Goal: Task Accomplishment & Management: Use online tool/utility

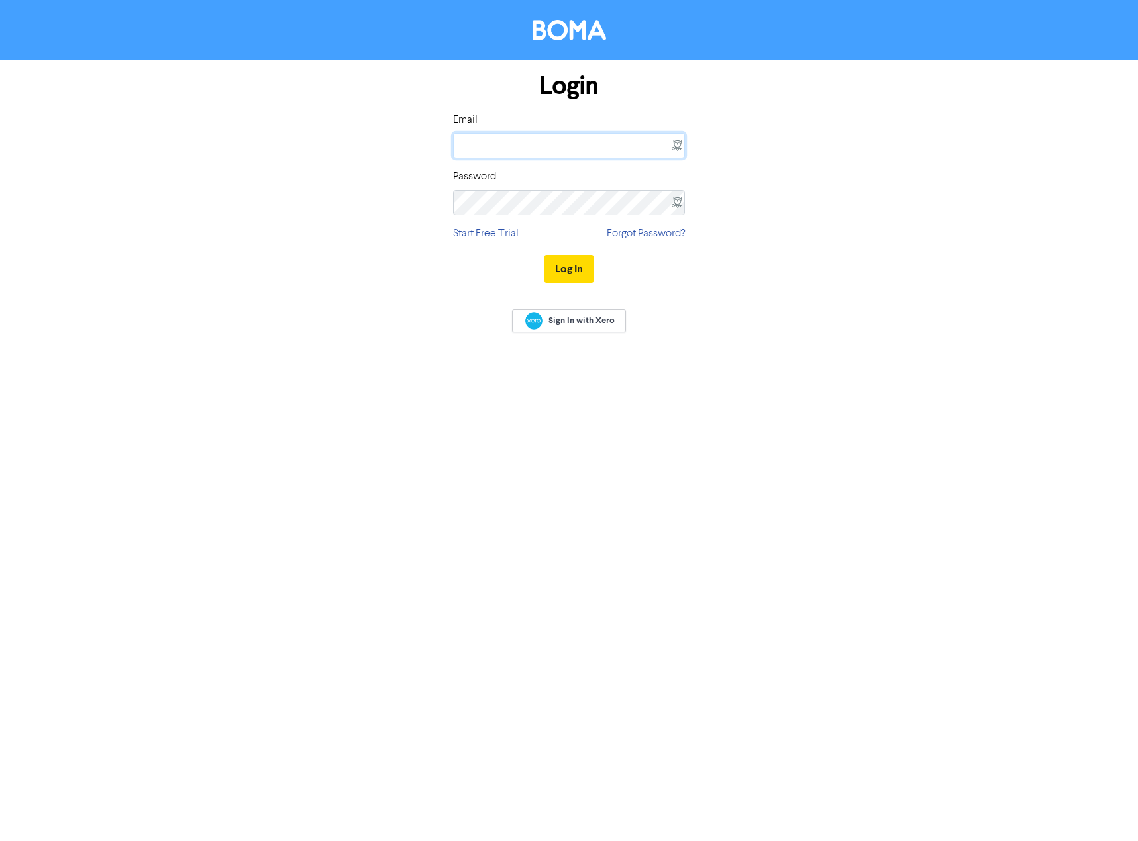
type input "[EMAIL_ADDRESS][DOMAIN_NAME]"
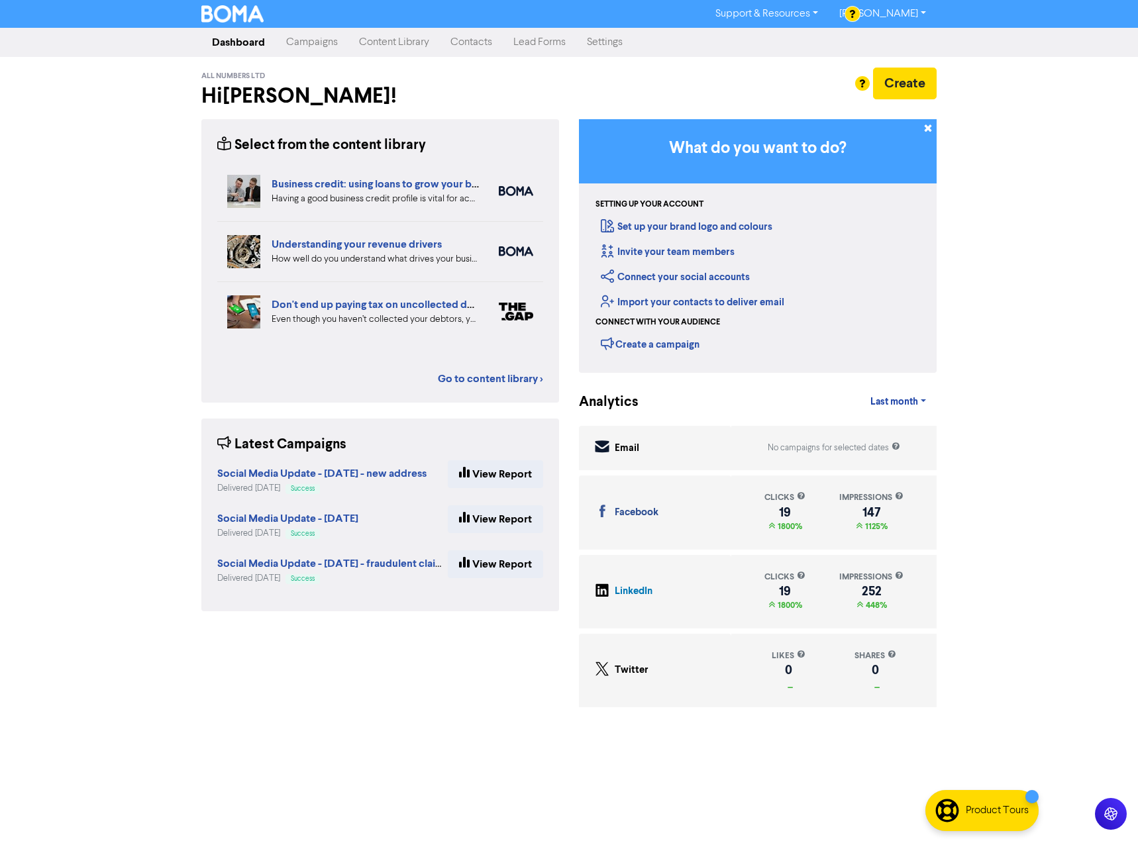
click at [313, 43] on link "Campaigns" at bounding box center [312, 42] width 73 height 27
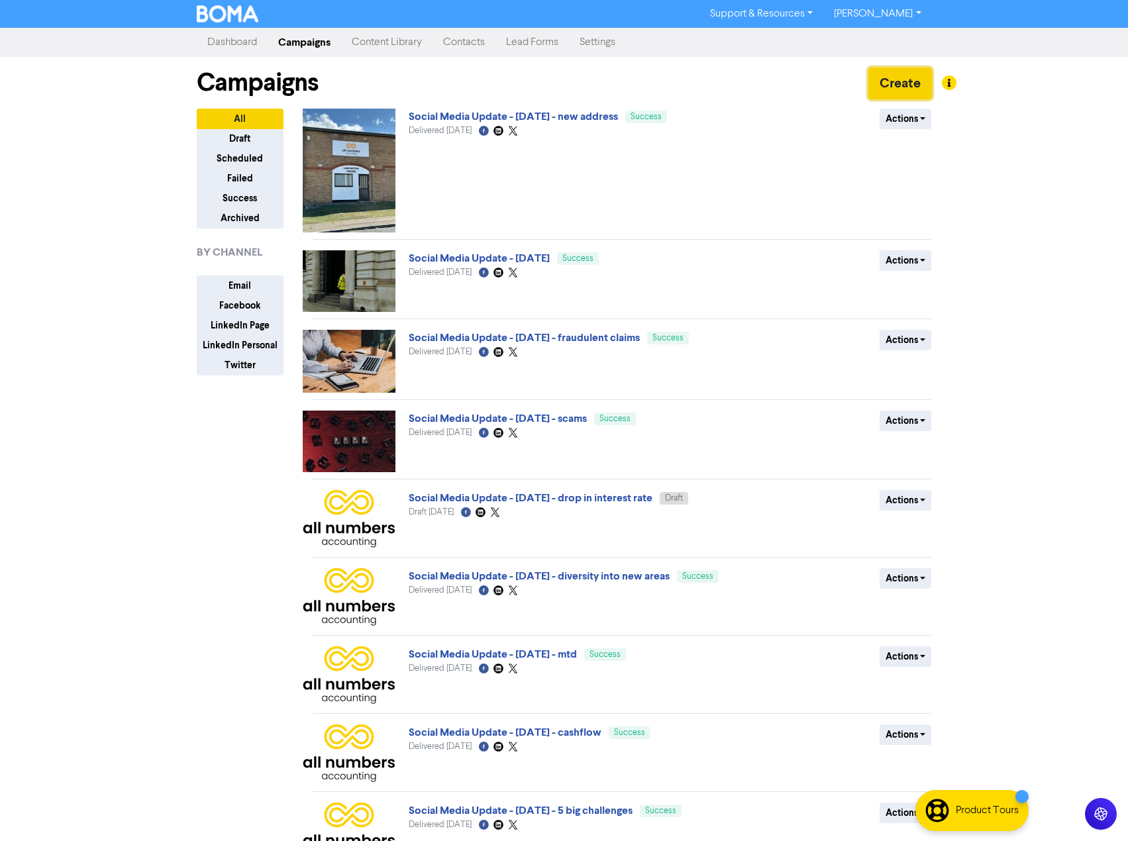
click at [893, 86] on button "Create" at bounding box center [901, 84] width 64 height 32
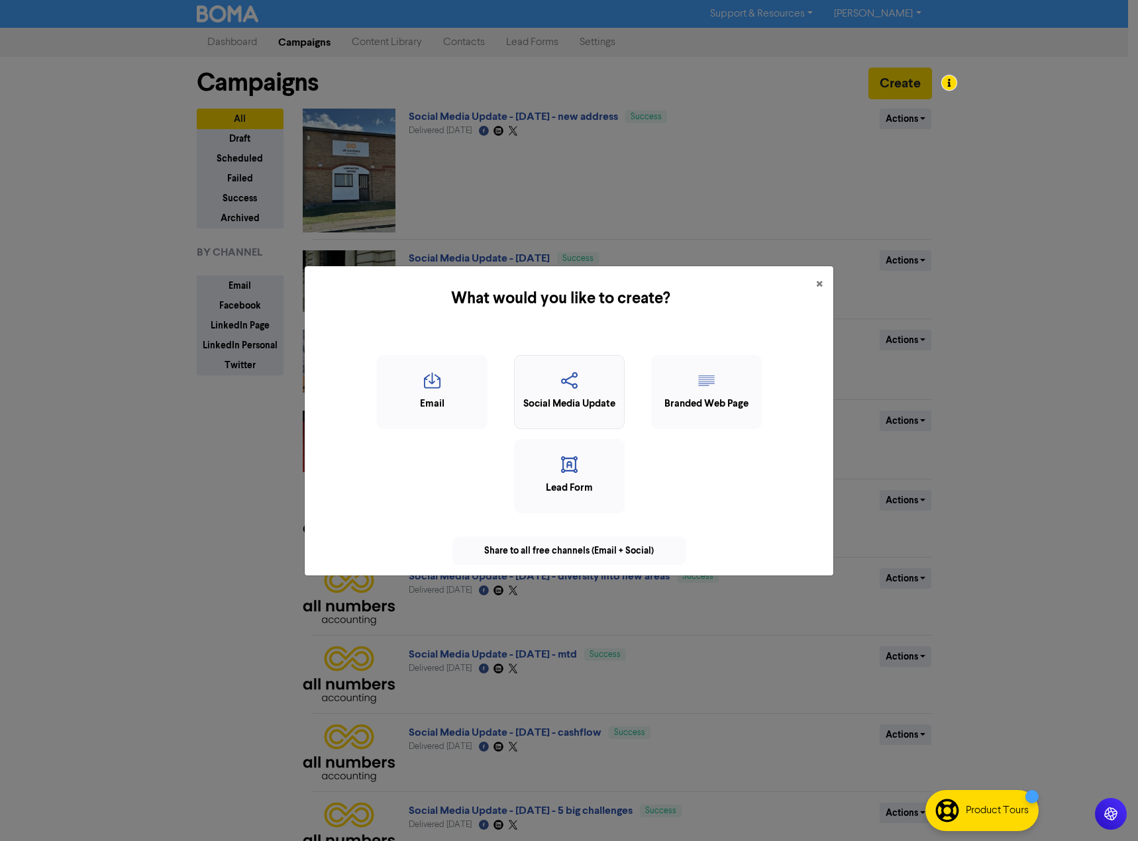
click at [576, 402] on div "Social Media Update" at bounding box center [569, 404] width 96 height 15
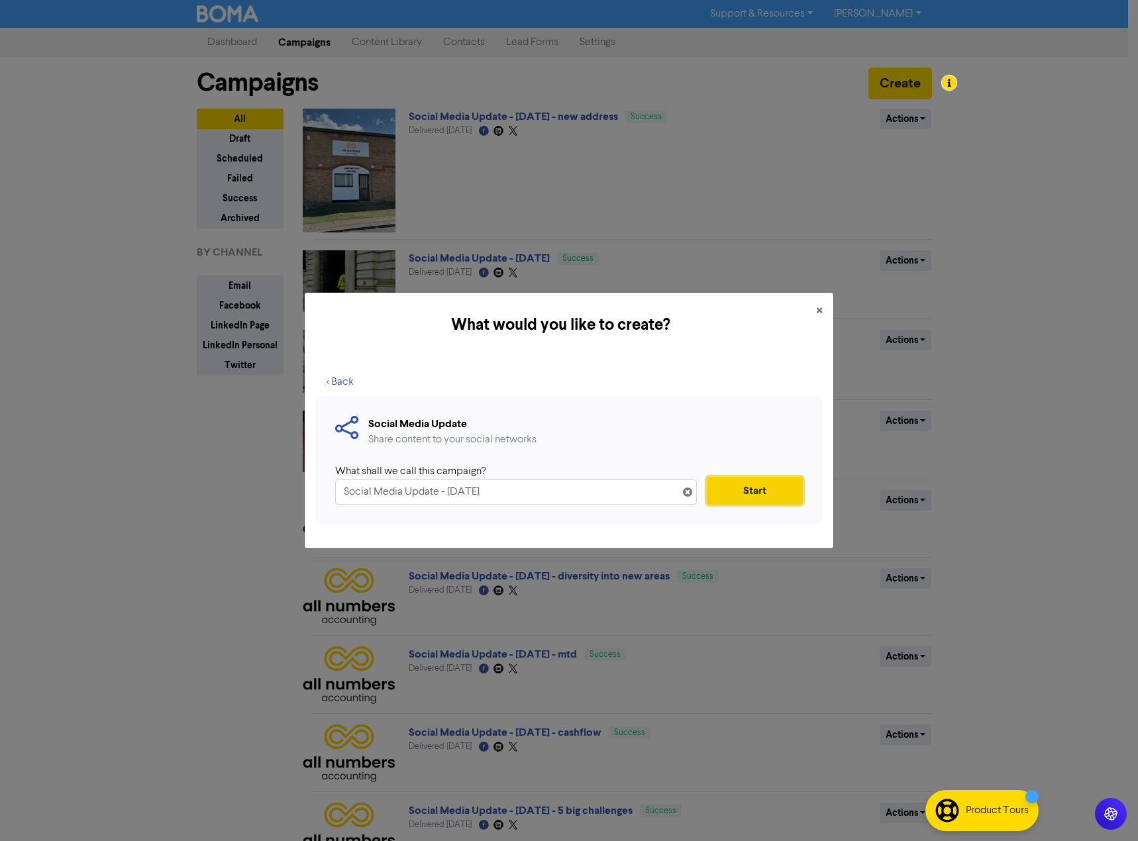
click at [765, 490] on button "Start" at bounding box center [755, 491] width 96 height 28
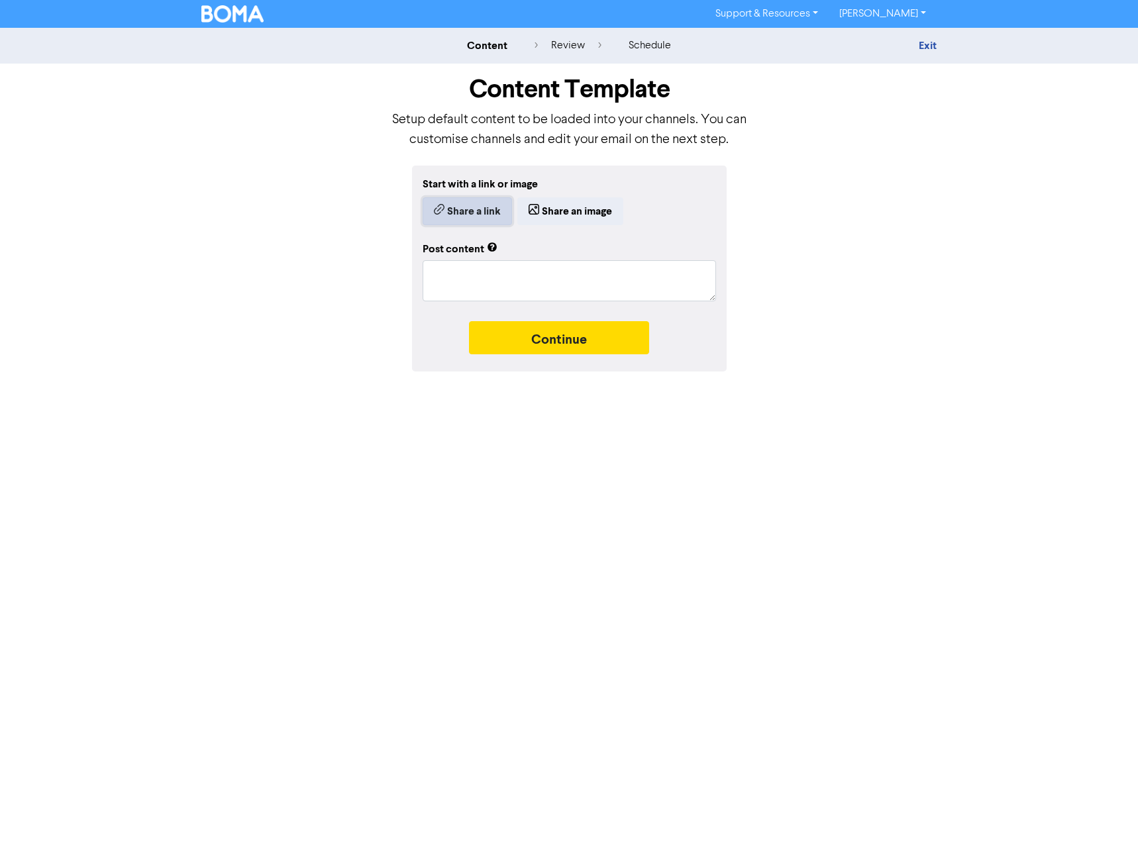
click at [468, 211] on button "Share a link" at bounding box center [467, 211] width 89 height 28
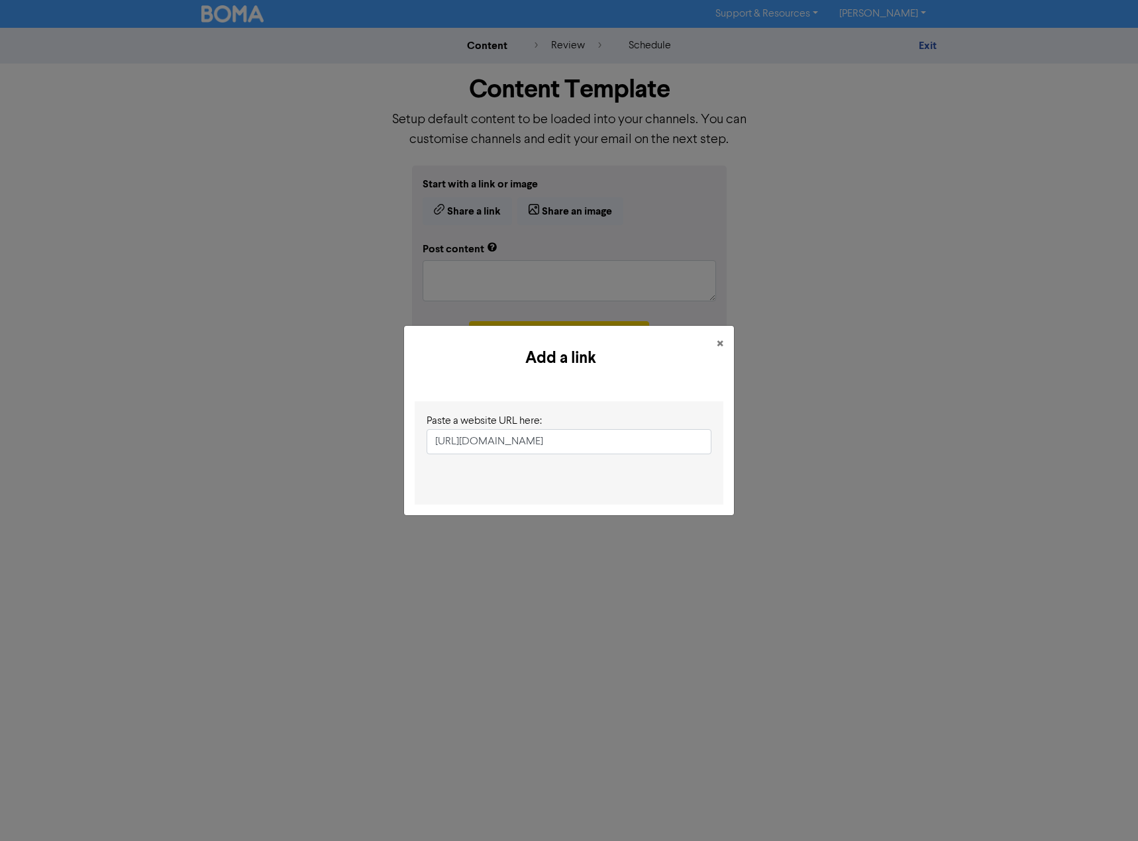
scroll to position [0, 13]
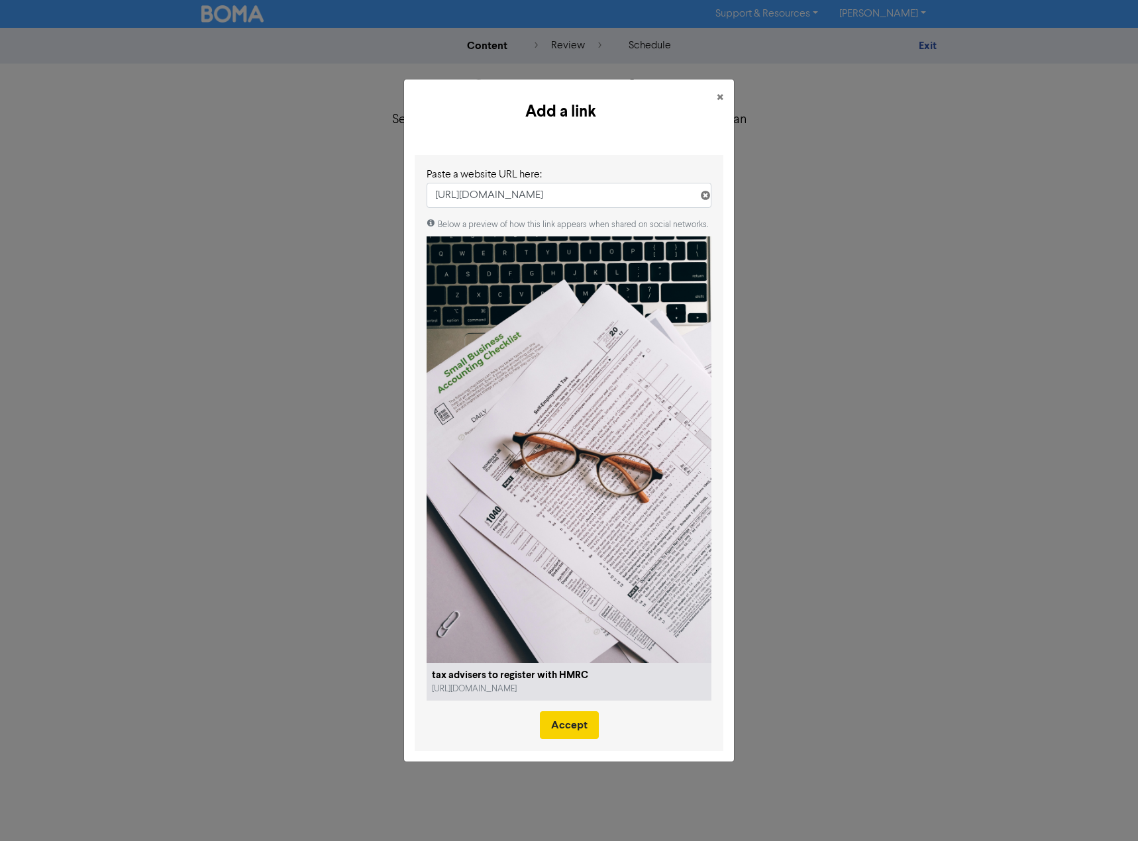
type input "[URL][DOMAIN_NAME]"
click at [580, 720] on button "Accept" at bounding box center [569, 726] width 59 height 28
type textarea "x"
type textarea "From [DATE] all accountants and tax advisors will have to register with HMRC if…"
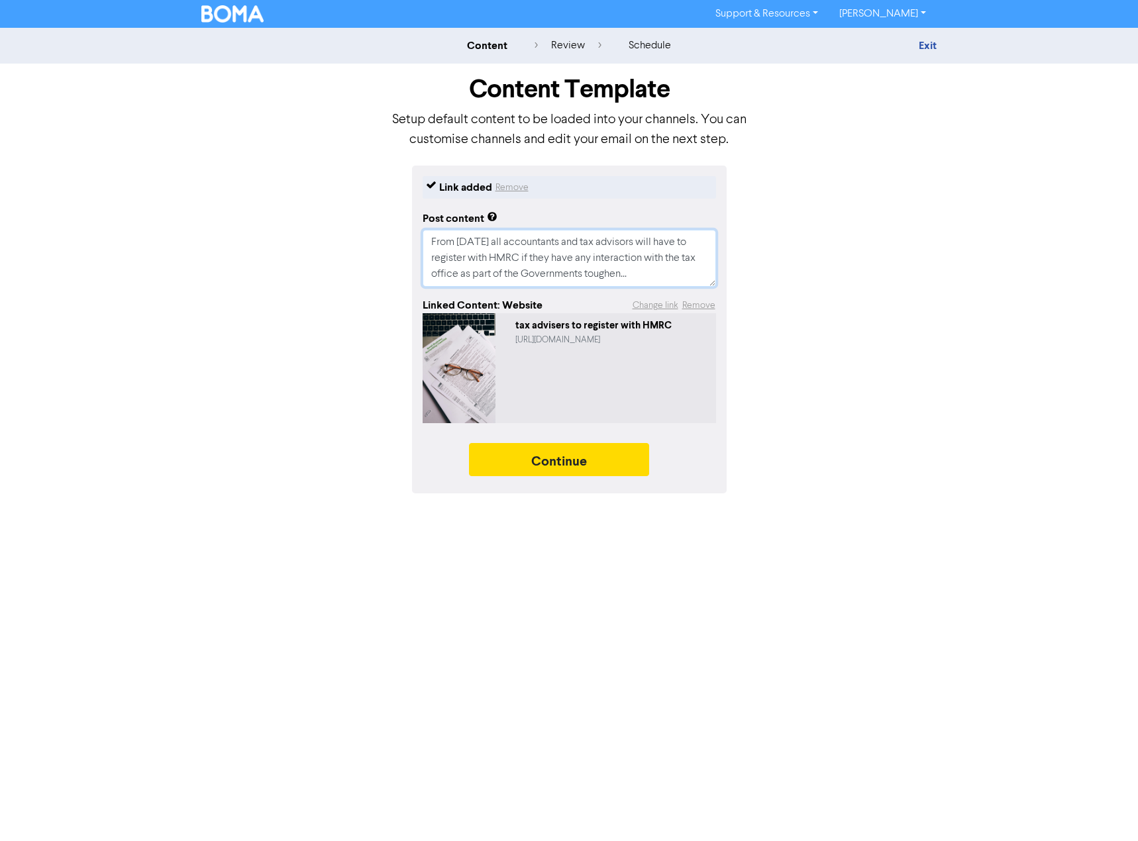
drag, startPoint x: 431, startPoint y: 241, endPoint x: 648, endPoint y: 272, distance: 218.9
click at [648, 272] on textarea "From [DATE] all accountants and tax advisors will have to register with HMRC if…" at bounding box center [570, 258] width 294 height 57
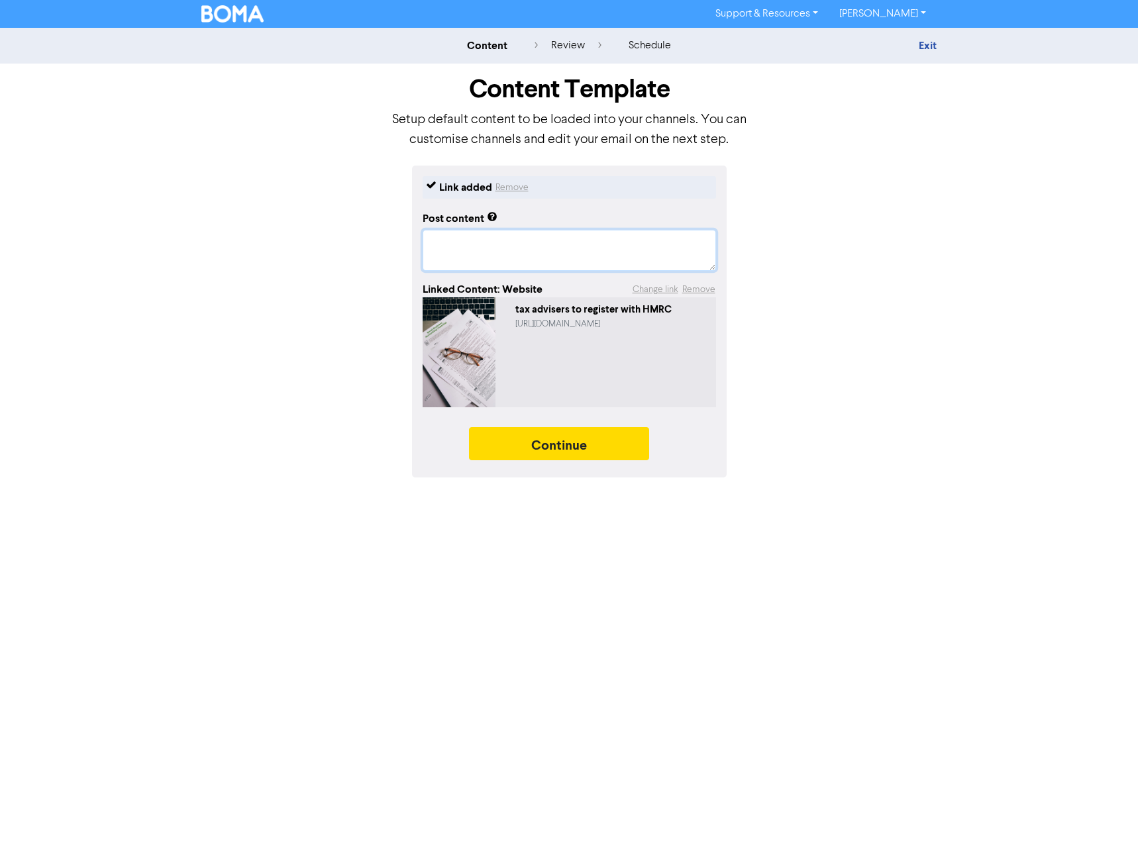
type textarea "x"
type textarea "T"
type textarea "x"
type textarea "Ta"
type textarea "x"
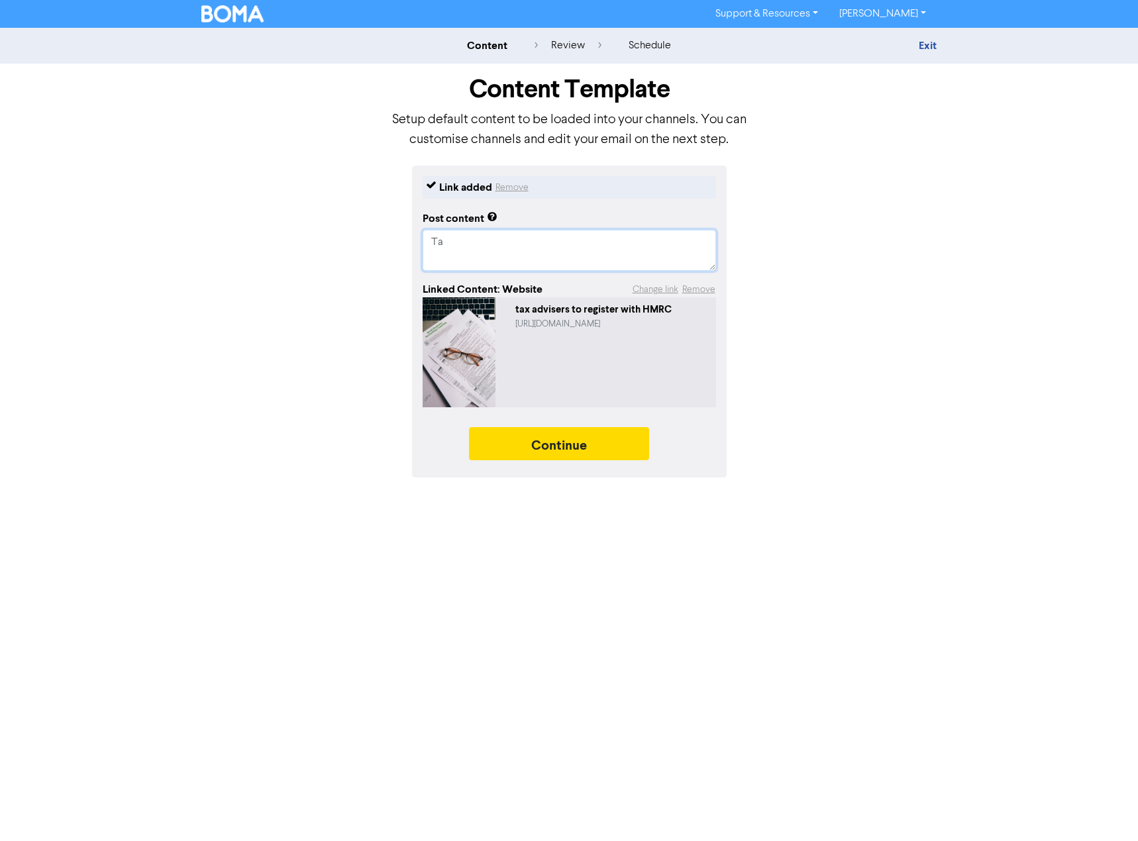
type textarea "Tax"
type textarea "x"
type textarea "Tax"
type textarea "x"
type textarea "Tax a"
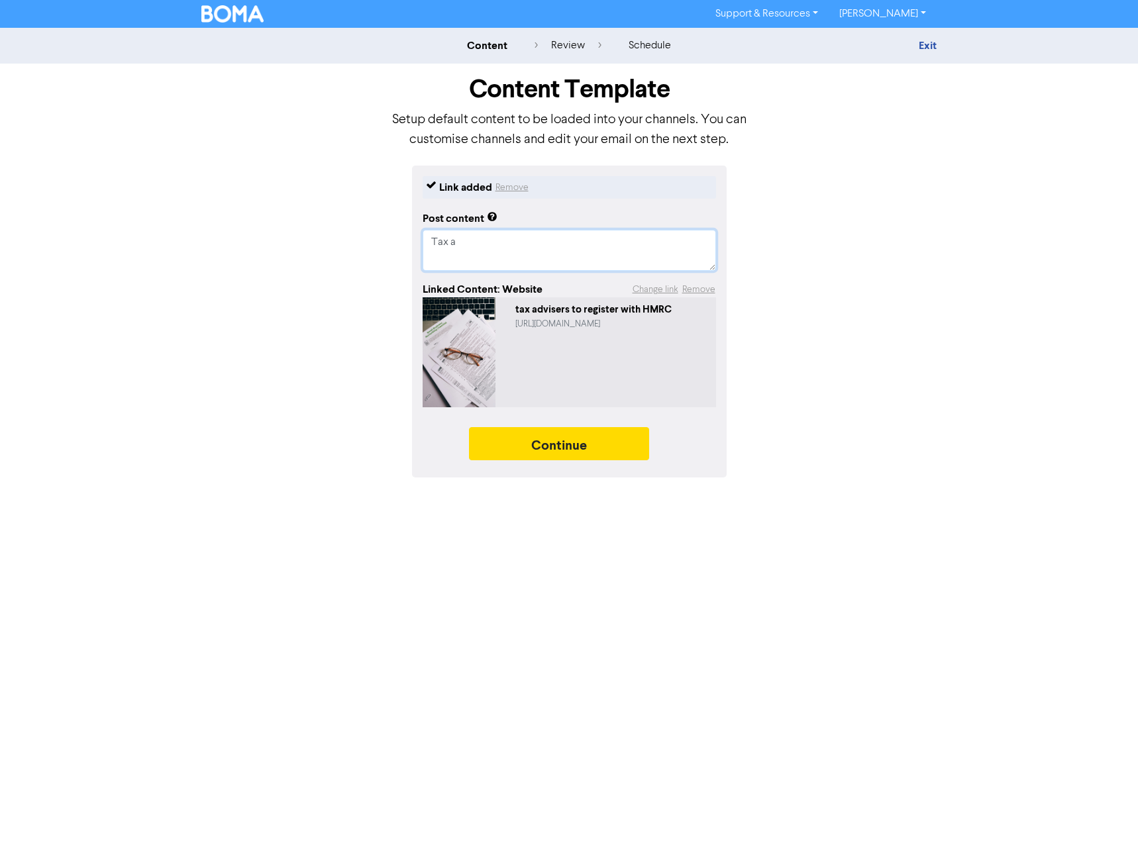
type textarea "x"
type textarea "Tax ad"
type textarea "x"
type textarea "Tax adv"
type textarea "x"
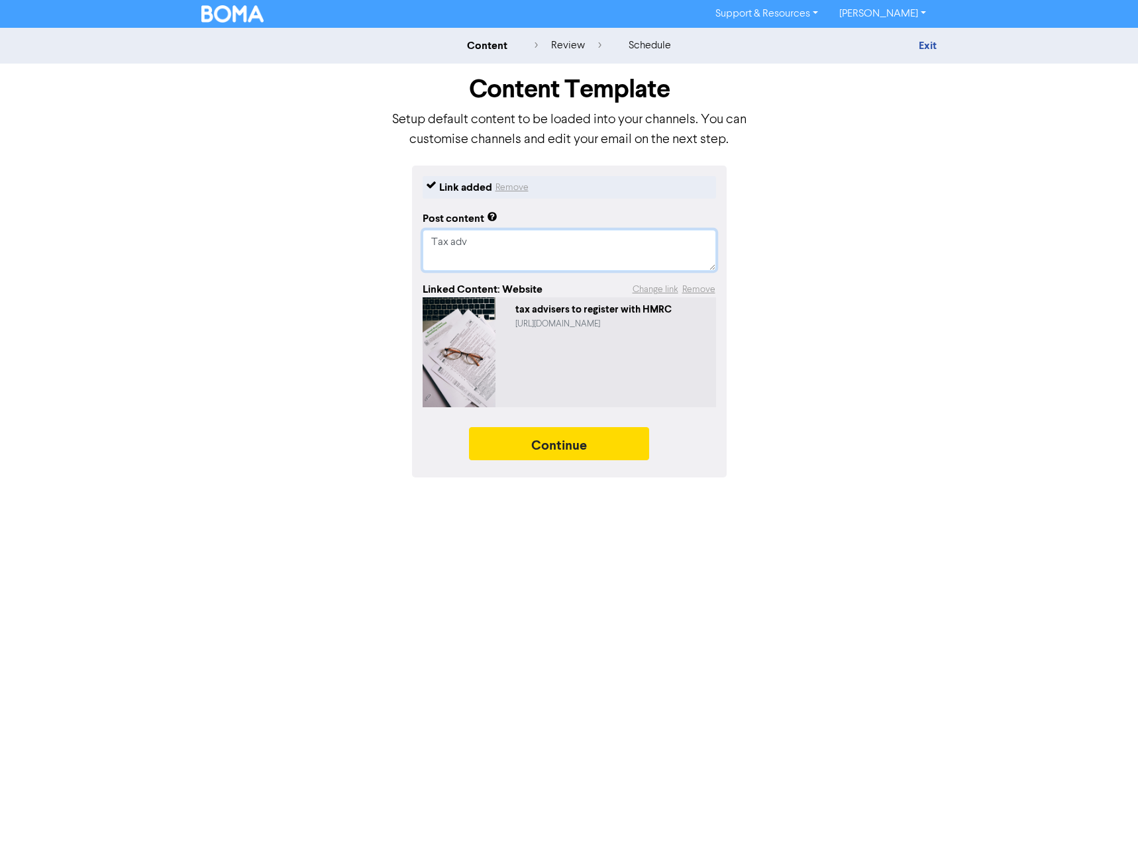
type textarea "Tax advi"
type textarea "x"
type textarea "Tax advis"
type textarea "x"
type textarea "Tax advise"
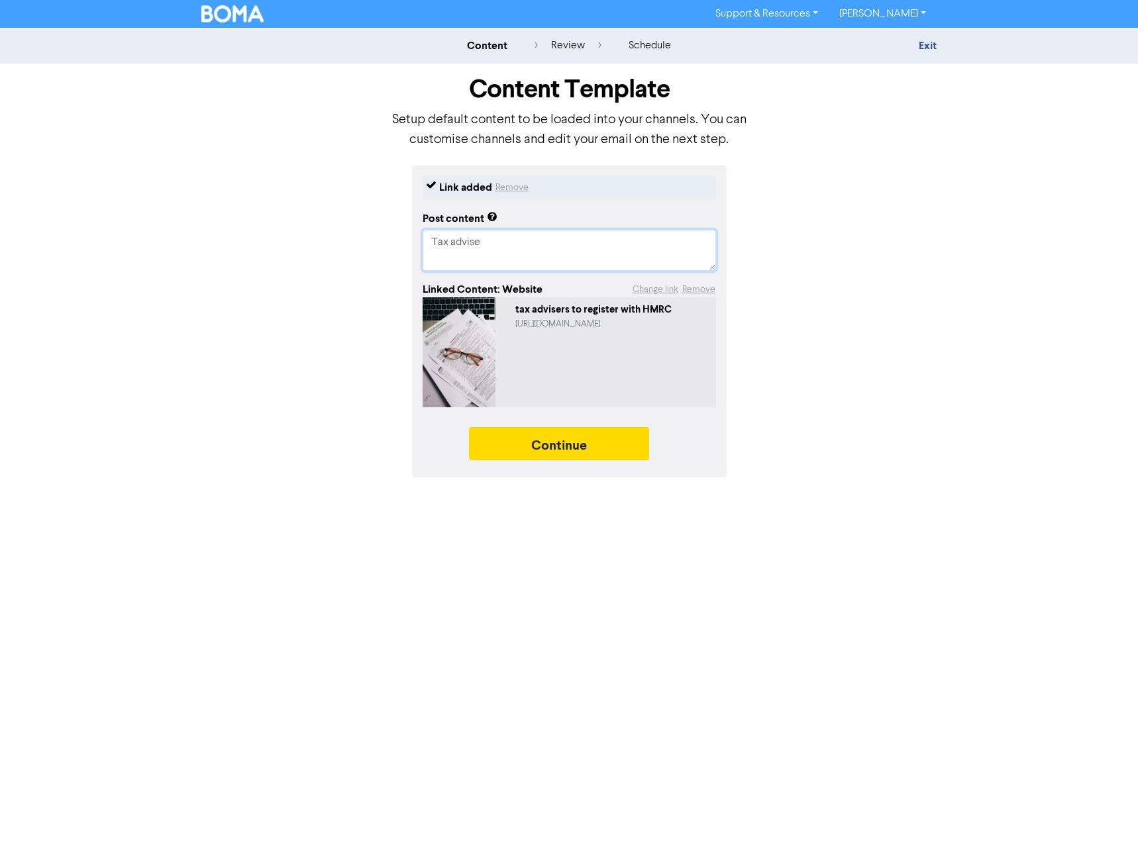
type textarea "x"
type textarea "Tax adviser"
type textarea "x"
type textarea "Tax advisers"
type textarea "x"
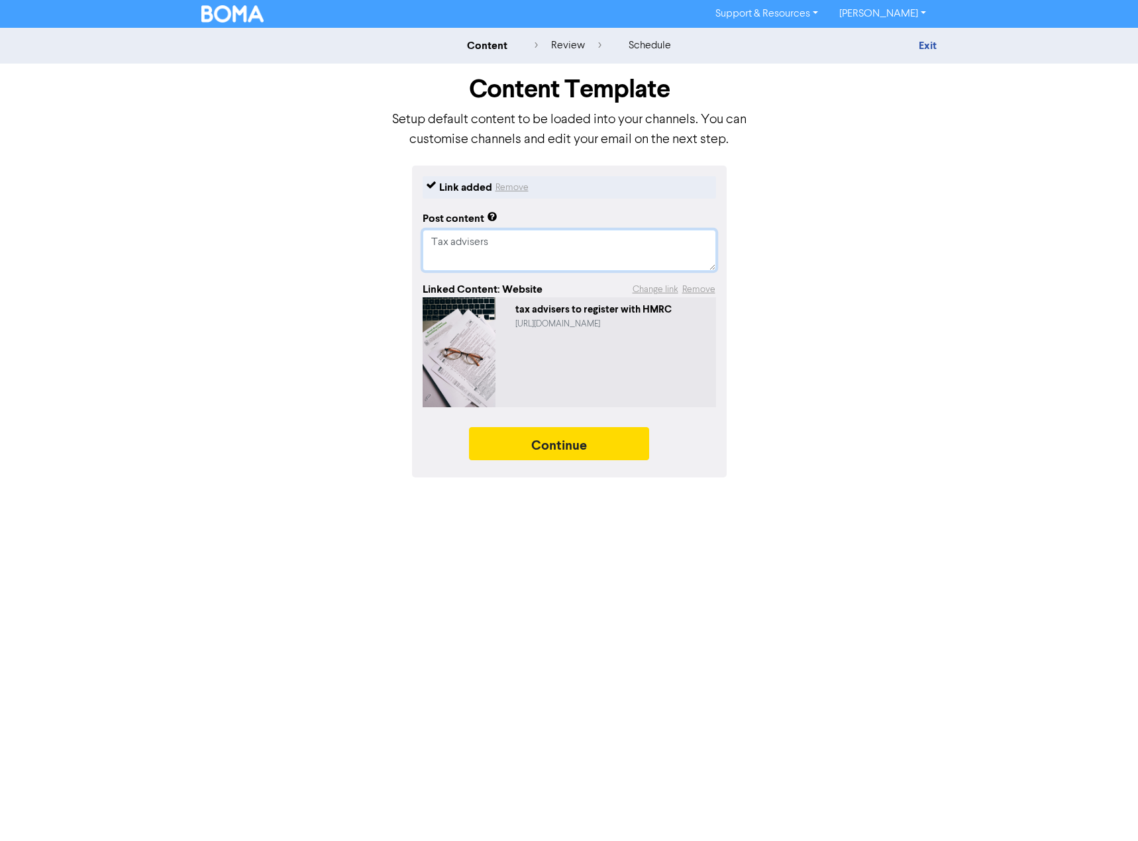
type textarea "Tax advisers"
type textarea "x"
type textarea "Tax advisers M"
type textarea "x"
type textarea "Tax advisers"
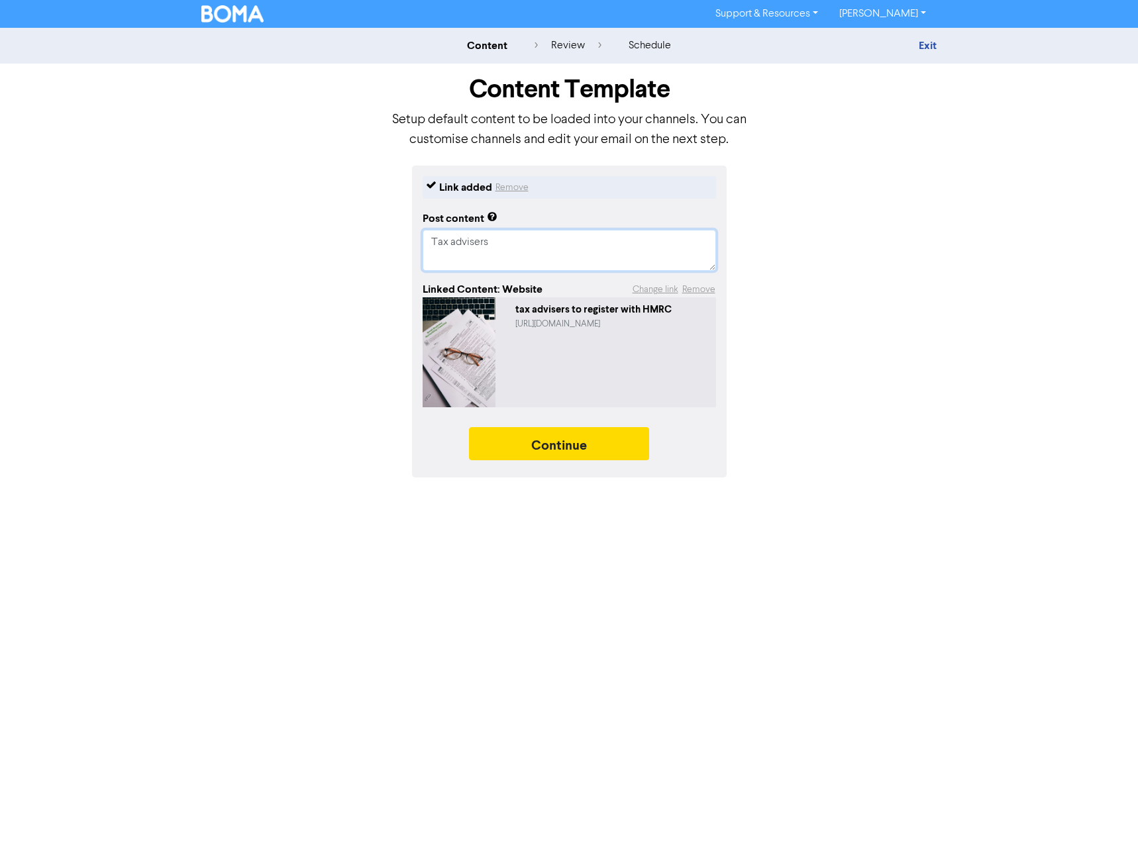
type textarea "x"
type textarea "Tax advisers m"
type textarea "x"
type textarea "Tax advisers mu"
type textarea "x"
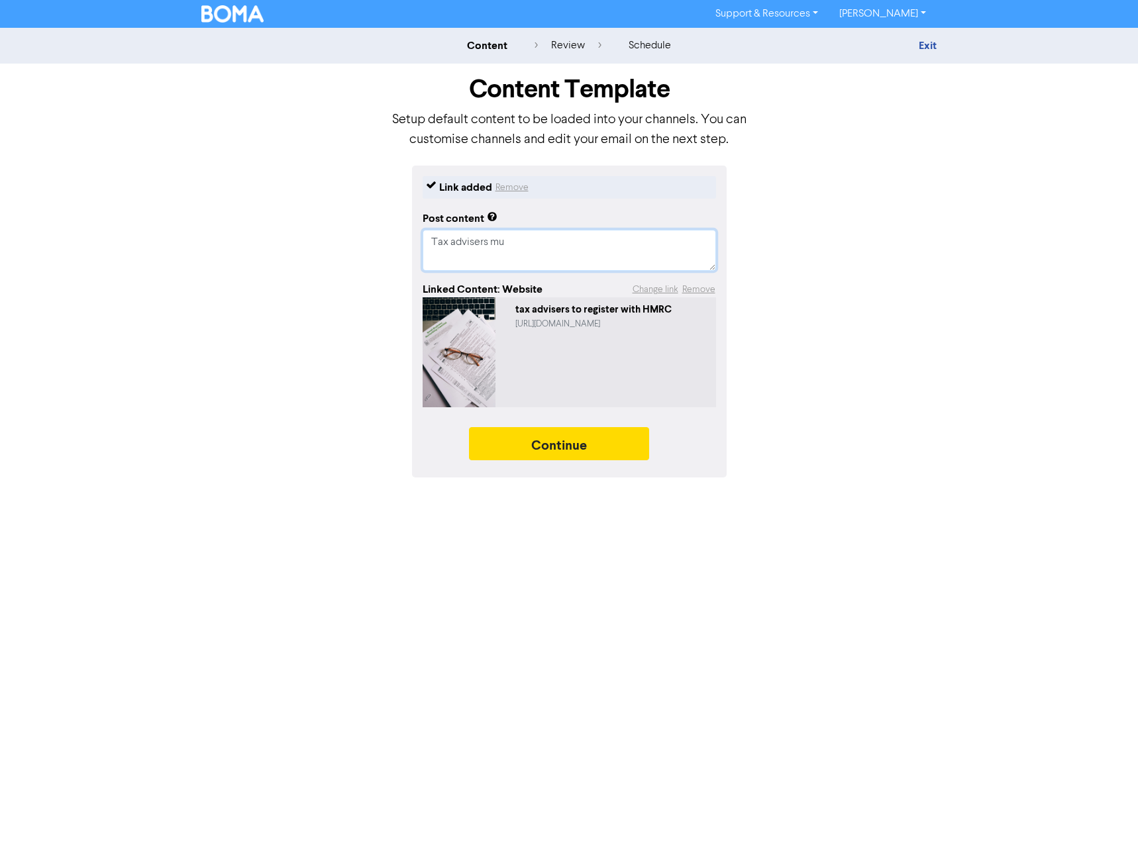
type textarea "Tax advisers mus"
type textarea "x"
type textarea "Tax advisers must"
type textarea "x"
type textarea "Tax advisers must"
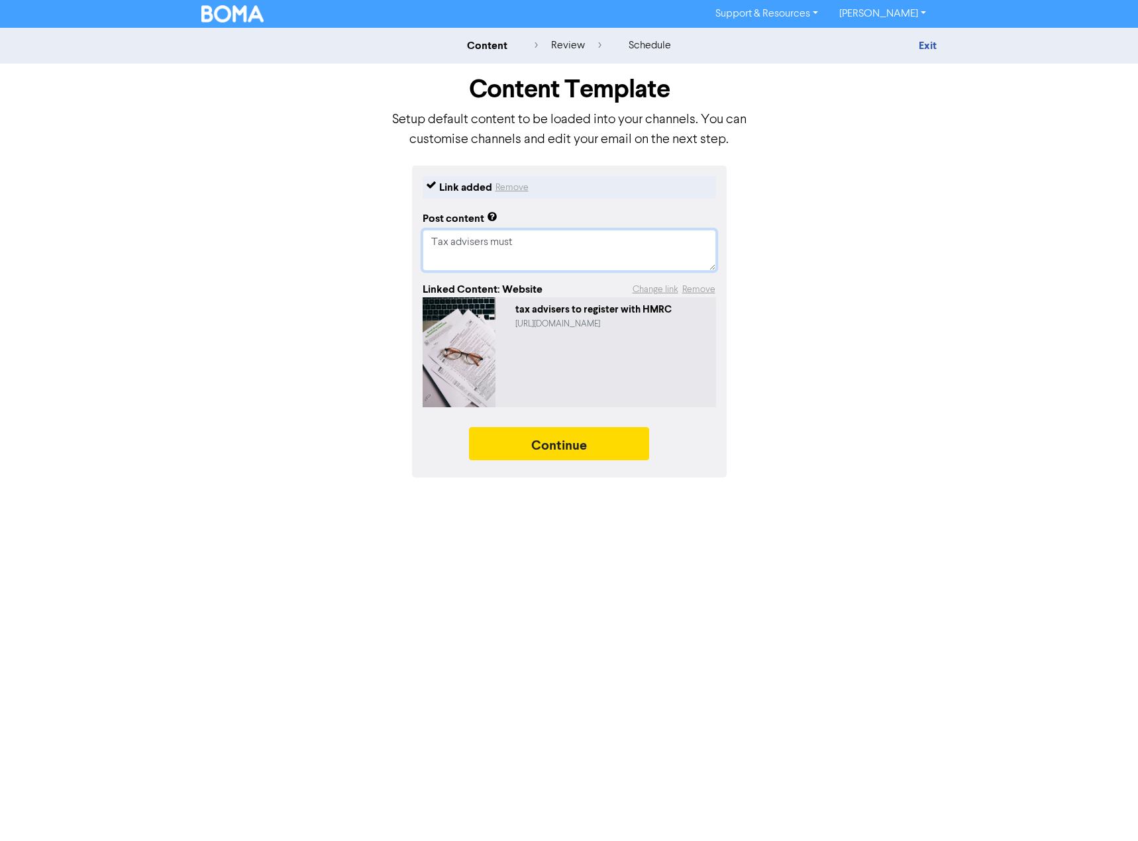
type textarea "x"
type textarea "Tax advisers must r"
type textarea "x"
type textarea "Tax advisers must re"
type textarea "x"
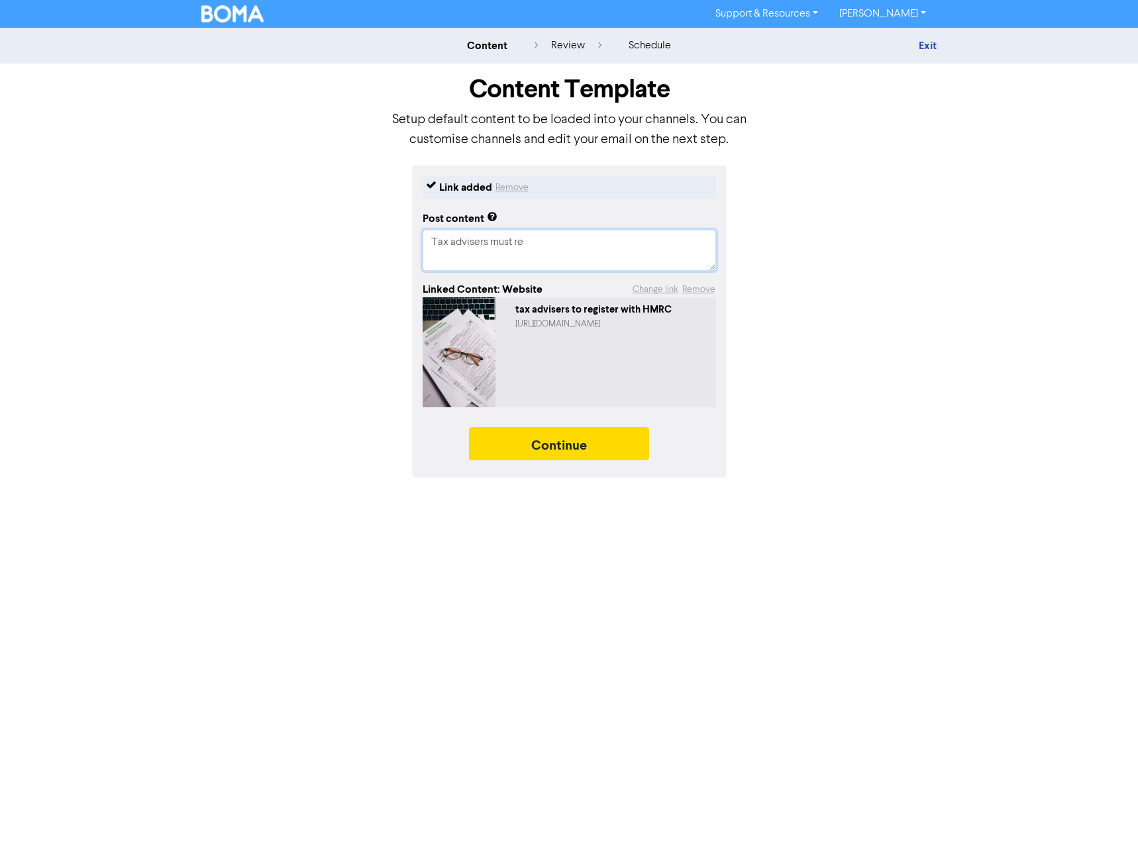
type textarea "Tax advisers must reg"
type textarea "x"
type textarea "Tax advisers must regi"
type textarea "x"
type textarea "Tax advisers must regis"
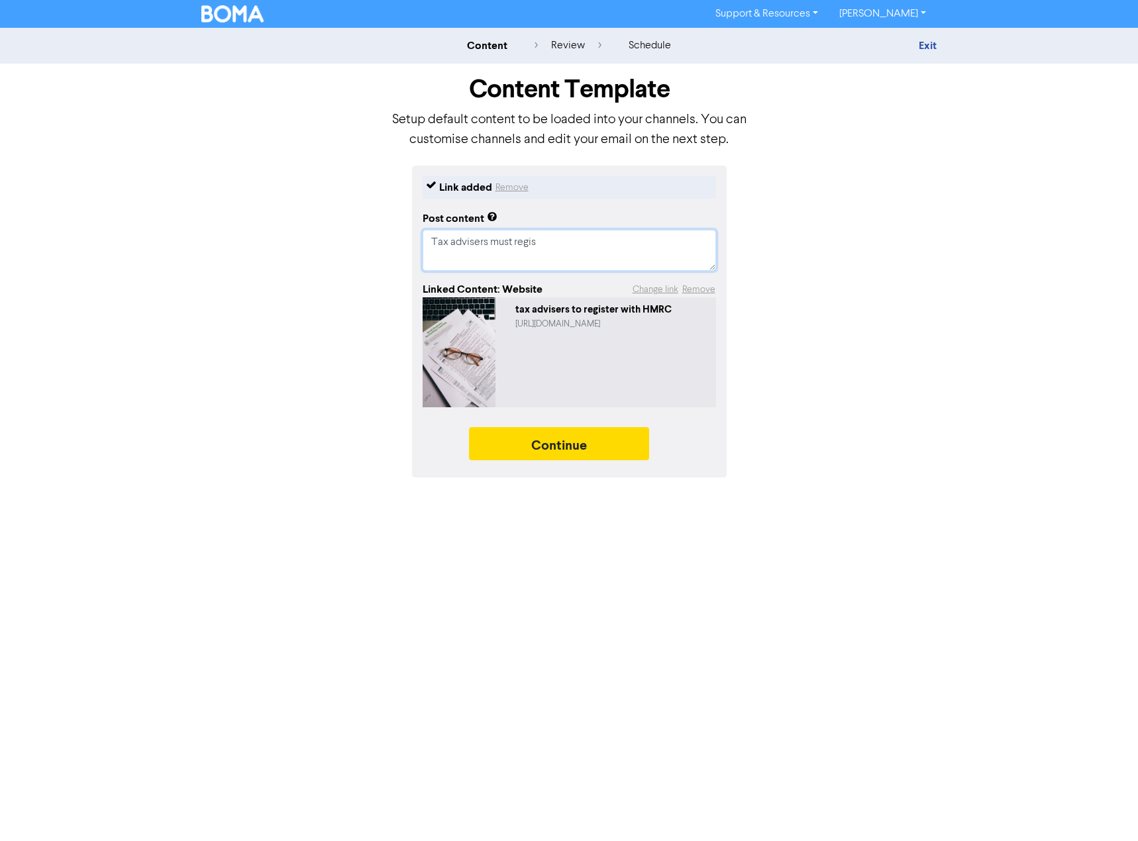
type textarea "x"
type textarea "Tax advisers must regist"
type textarea "x"
type textarea "Tax advisers must registe"
type textarea "x"
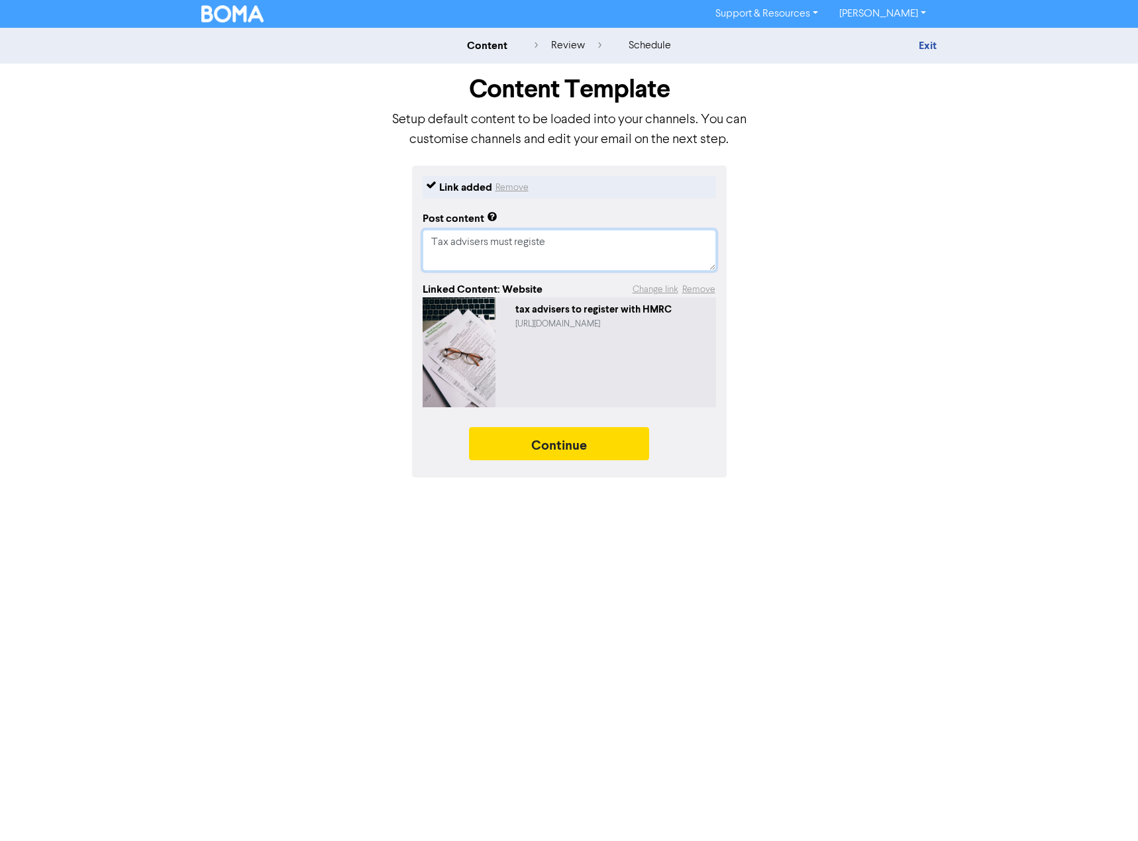
type textarea "Tax advisers must register"
type textarea "x"
type textarea "Tax advisers must register w"
type textarea "x"
type textarea "Tax advisers must register wi"
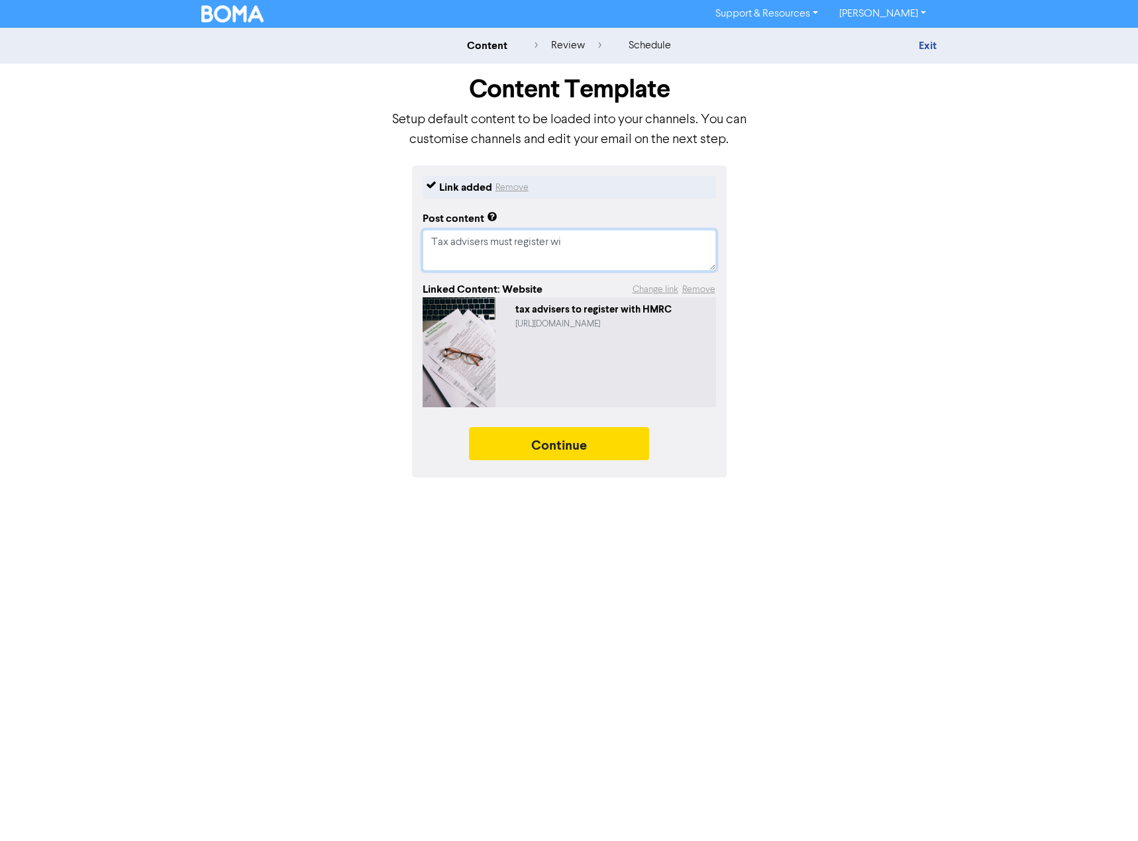
type textarea "x"
type textarea "Tax advisers must register wit"
type textarea "x"
type textarea "Tax advisers must register with"
type textarea "x"
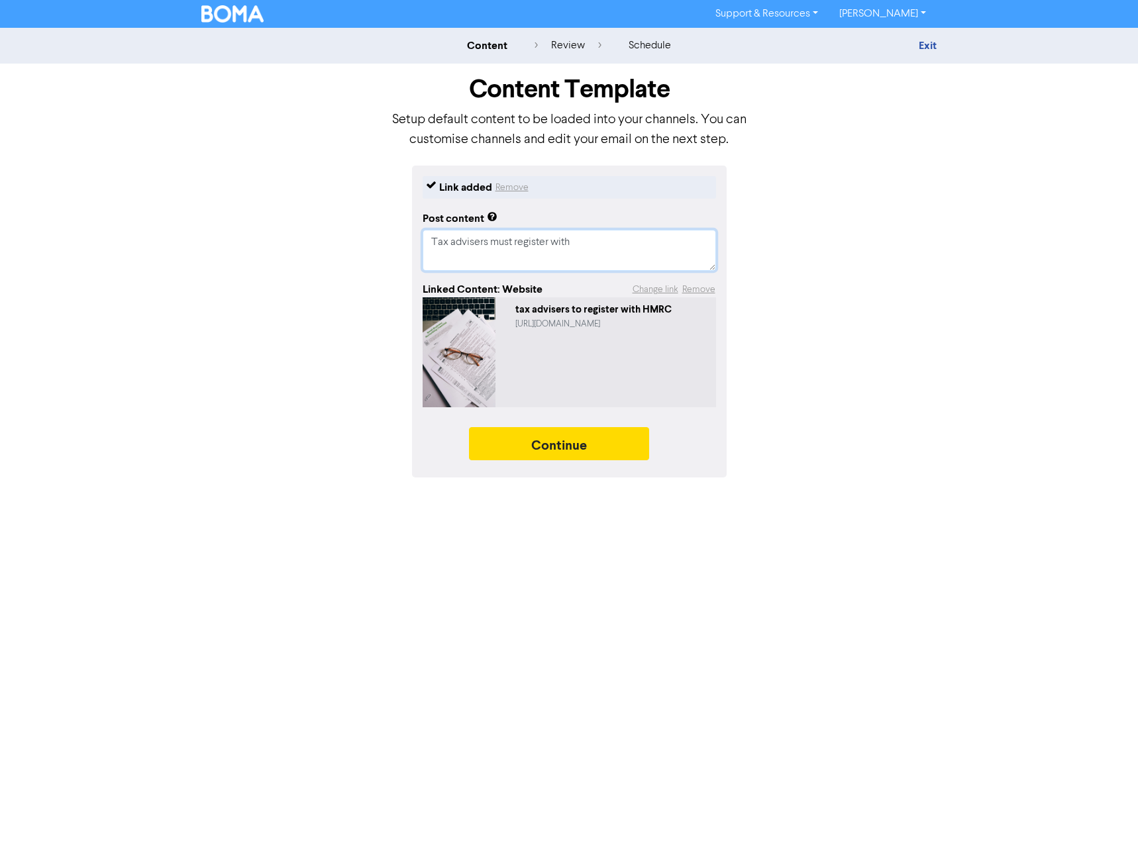
type textarea "Tax advisers must register with"
type textarea "x"
type textarea "Tax advisers must register with H"
type textarea "x"
type textarea "Tax advisers must register with HM"
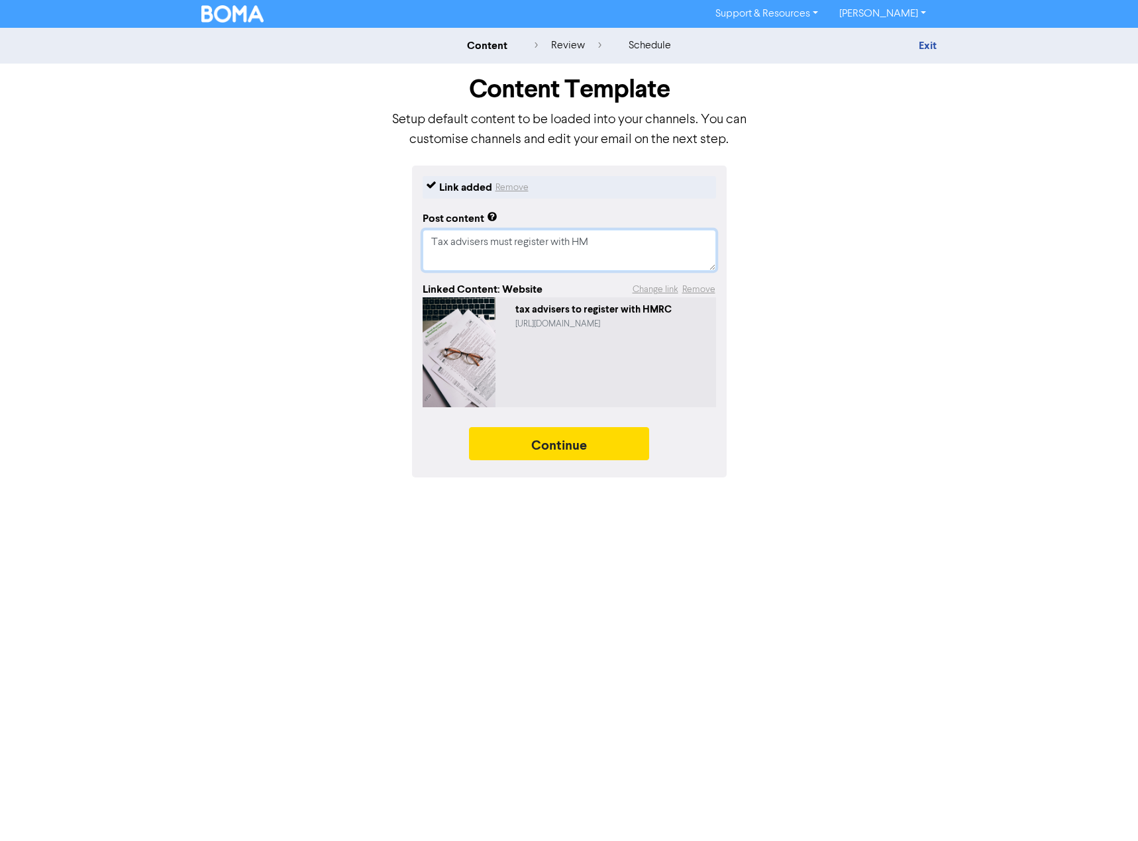
type textarea "x"
type textarea "Tax advisers must register with HMR"
type textarea "x"
type textarea "Tax advisers must register with HMRC"
click at [586, 436] on button "Continue" at bounding box center [559, 443] width 180 height 33
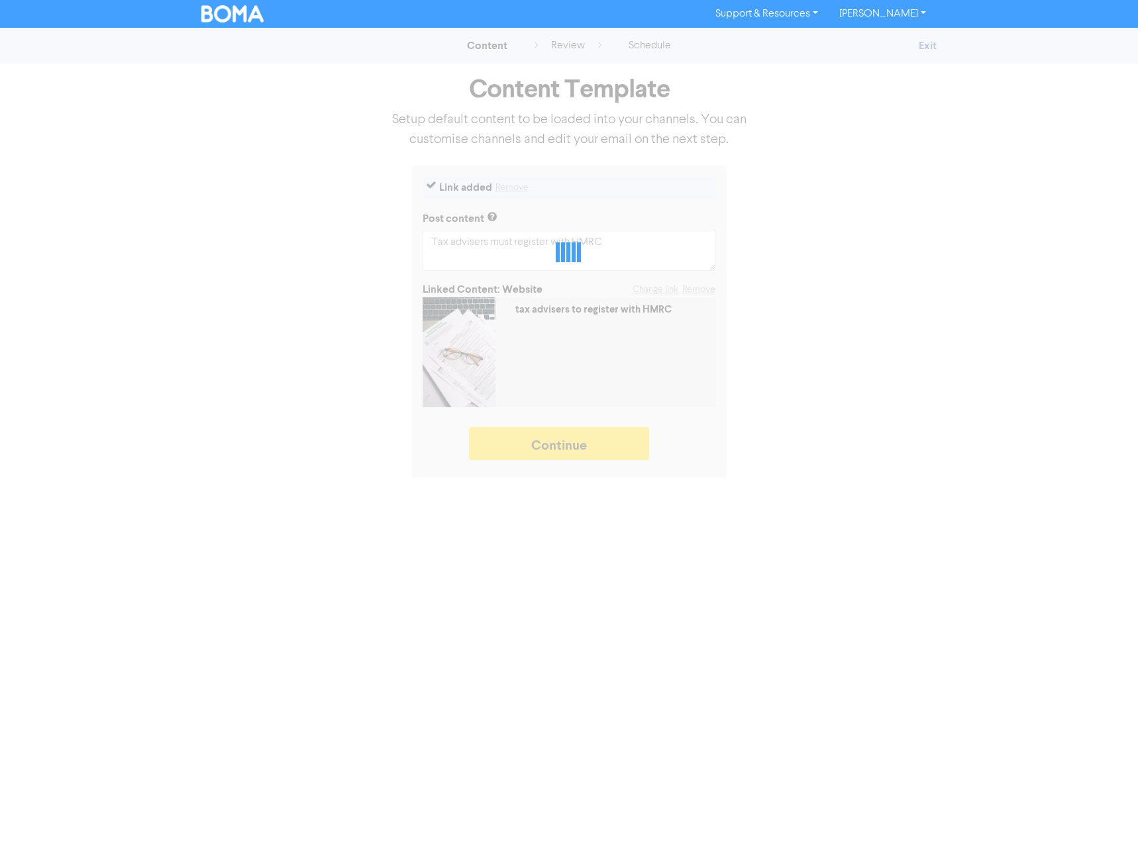
type textarea "x"
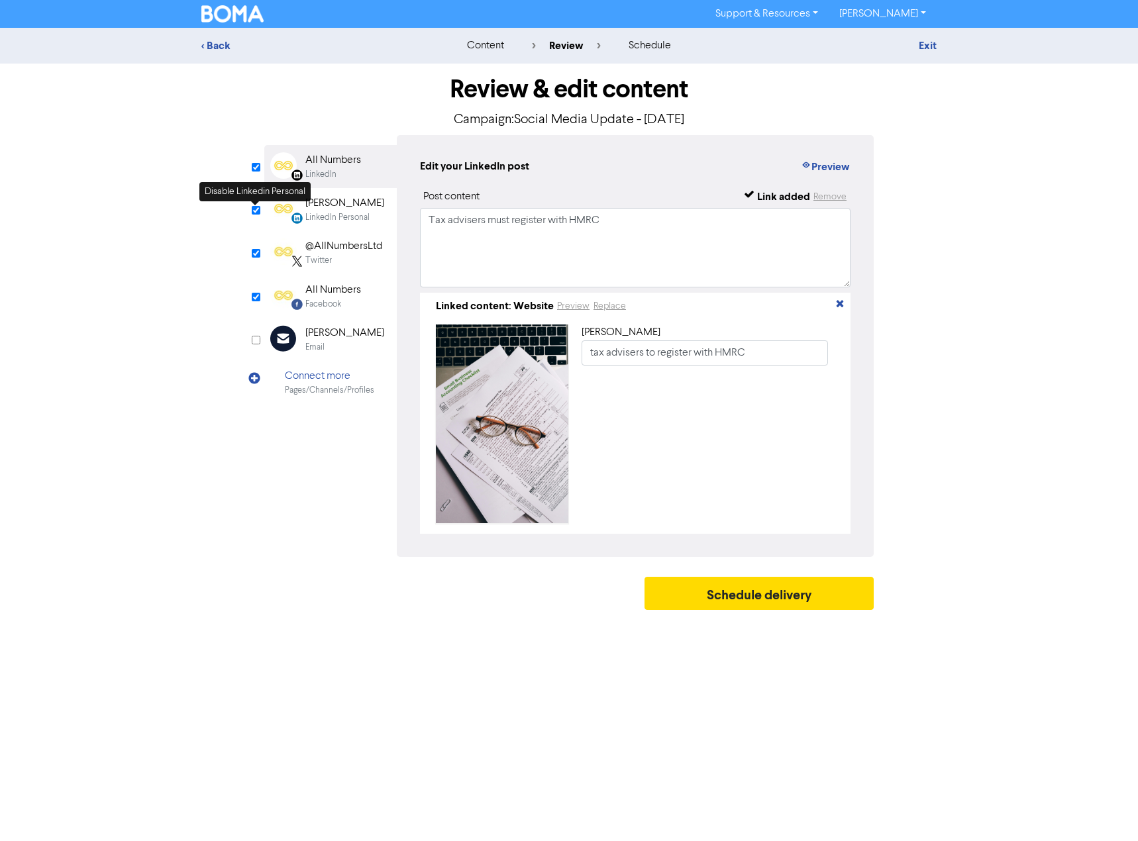
click at [254, 209] on input "checkbox" at bounding box center [256, 210] width 9 height 9
checkbox input "false"
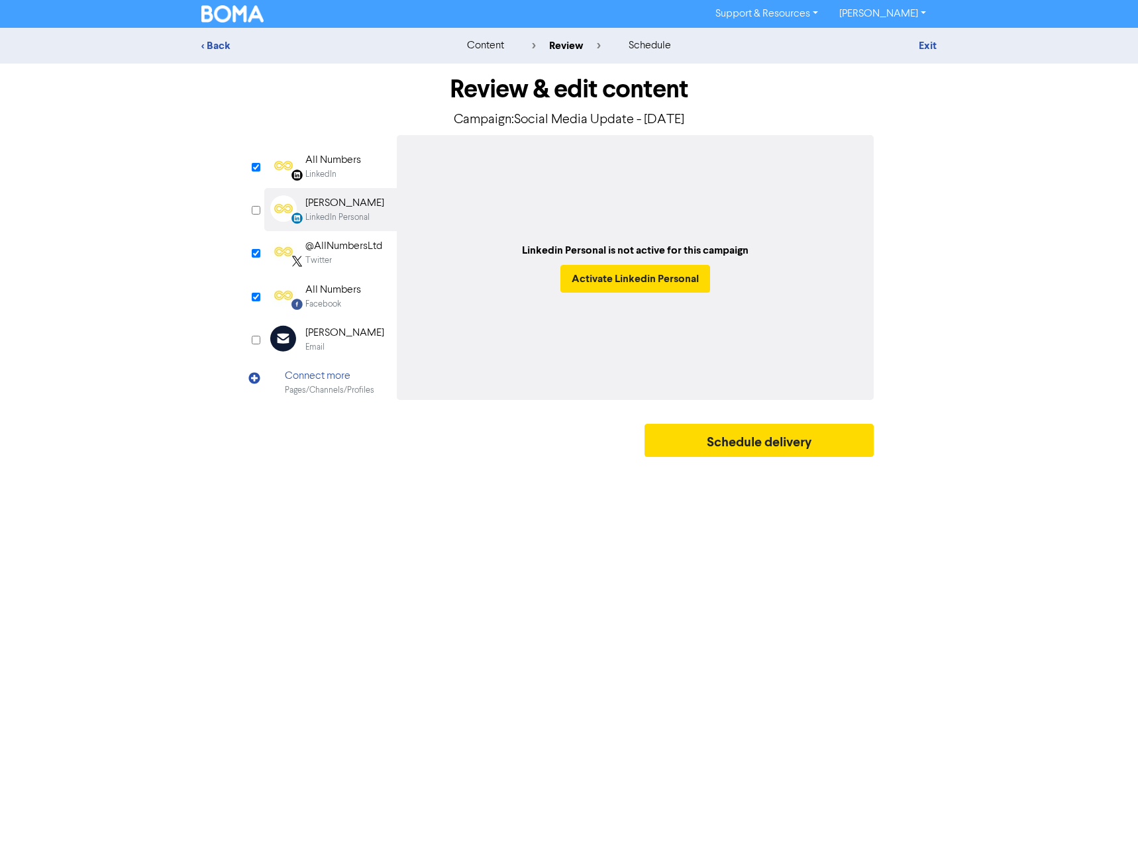
click at [319, 166] on div "All Numbers" at bounding box center [333, 160] width 56 height 16
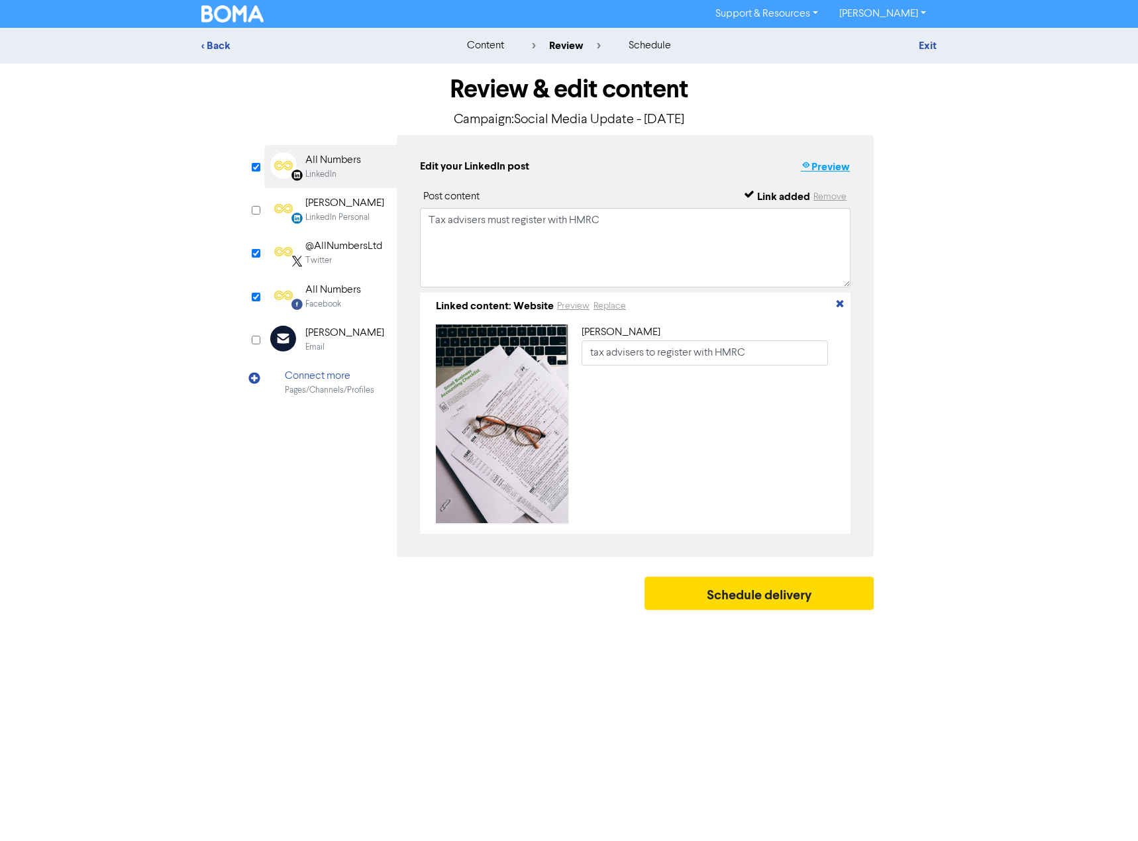
click at [828, 168] on button "Preview" at bounding box center [825, 166] width 50 height 17
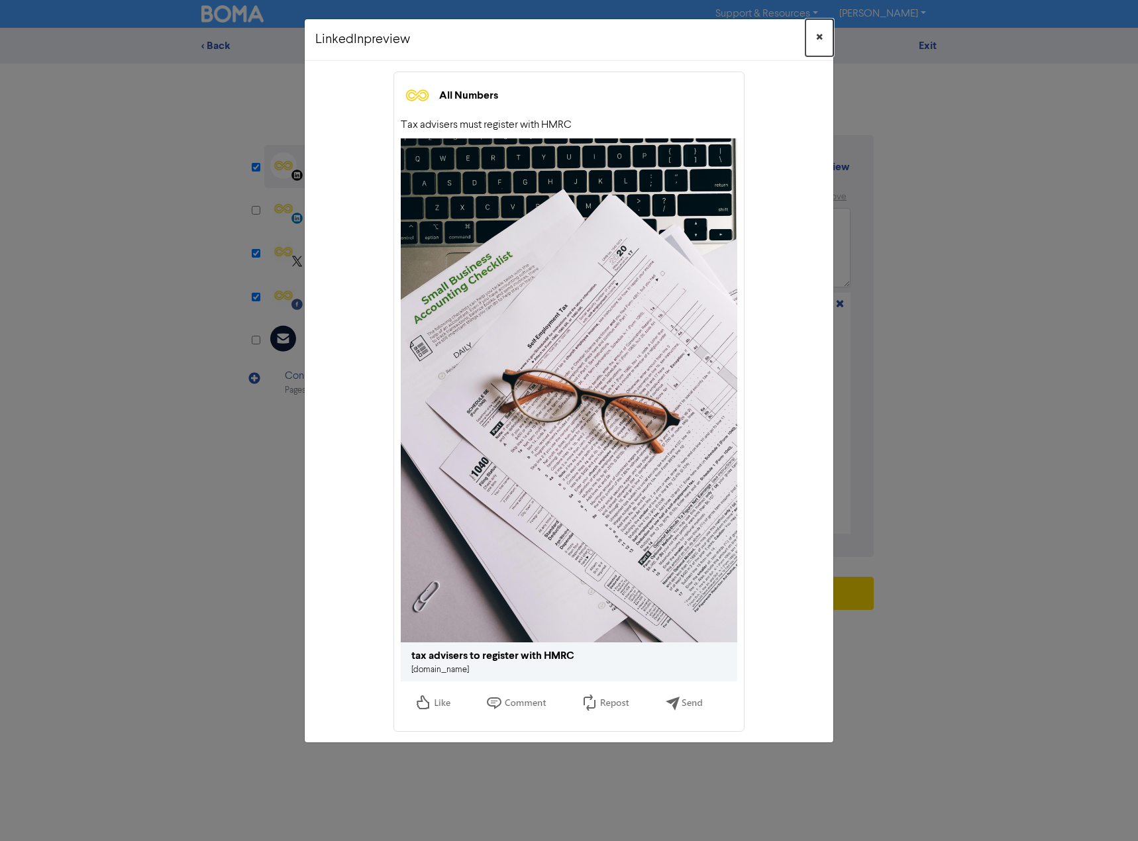
click at [818, 36] on span "×" at bounding box center [819, 38] width 7 height 20
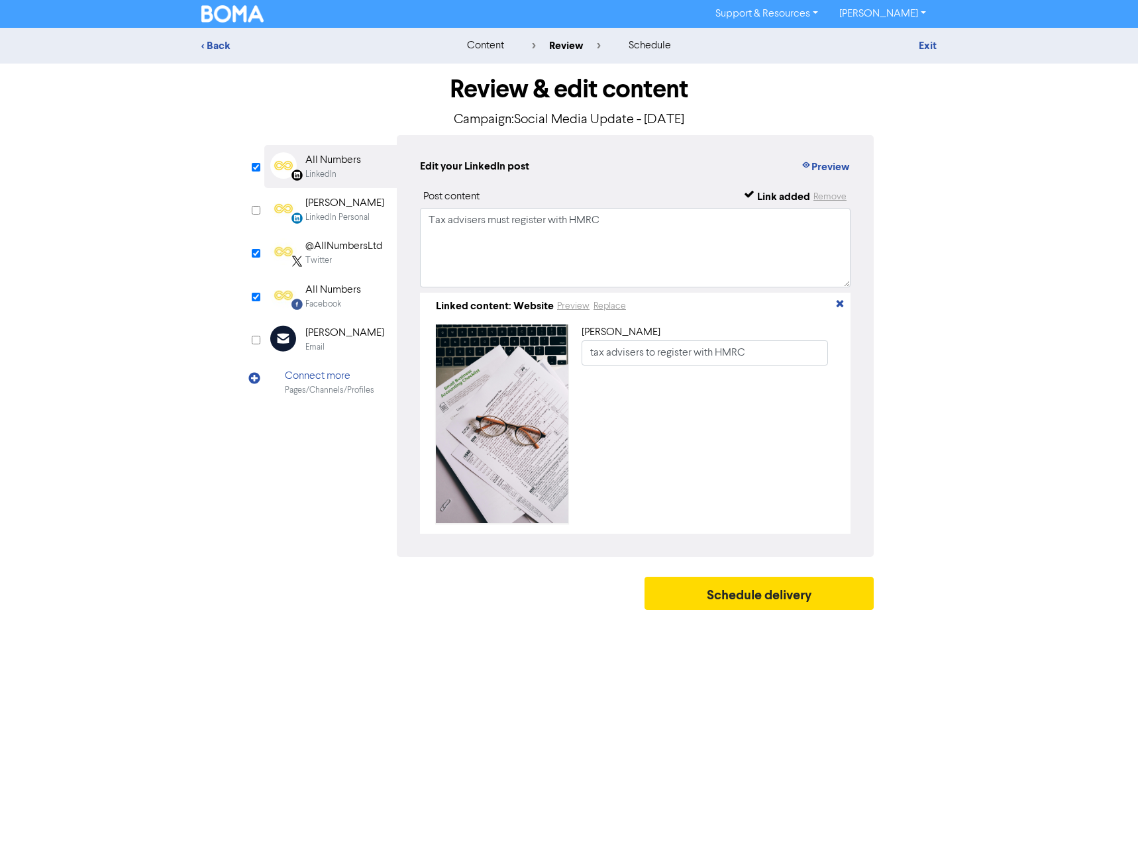
click at [340, 250] on div "@AllNumbersLtd" at bounding box center [343, 247] width 77 height 16
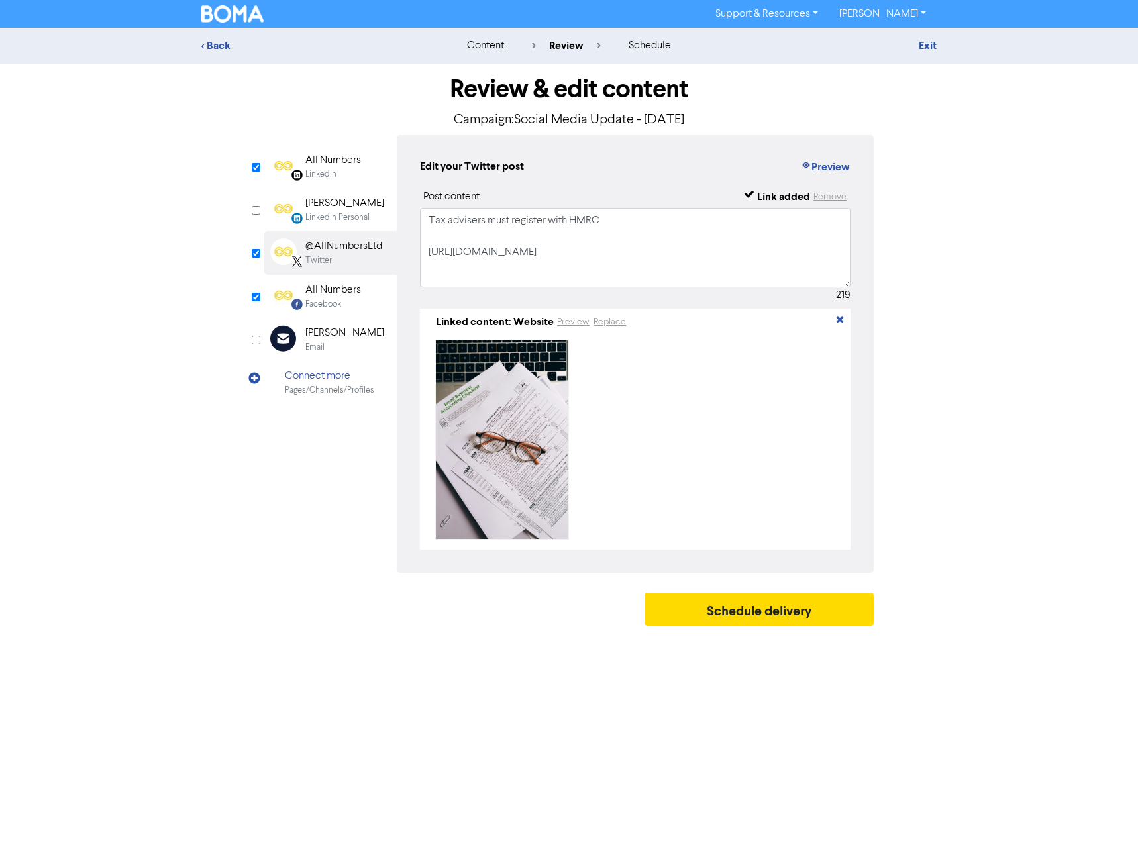
click at [336, 290] on div "All Numbers" at bounding box center [333, 290] width 56 height 16
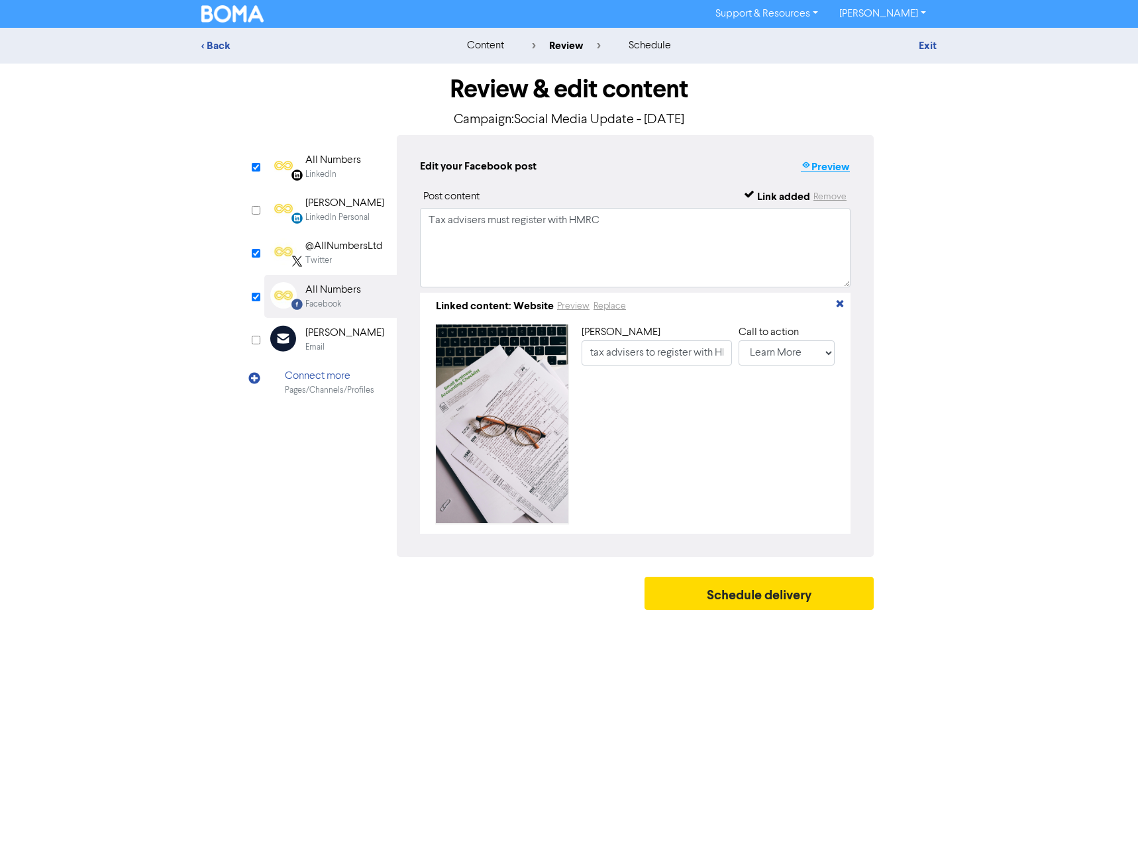
click at [822, 171] on button "Preview" at bounding box center [825, 166] width 50 height 17
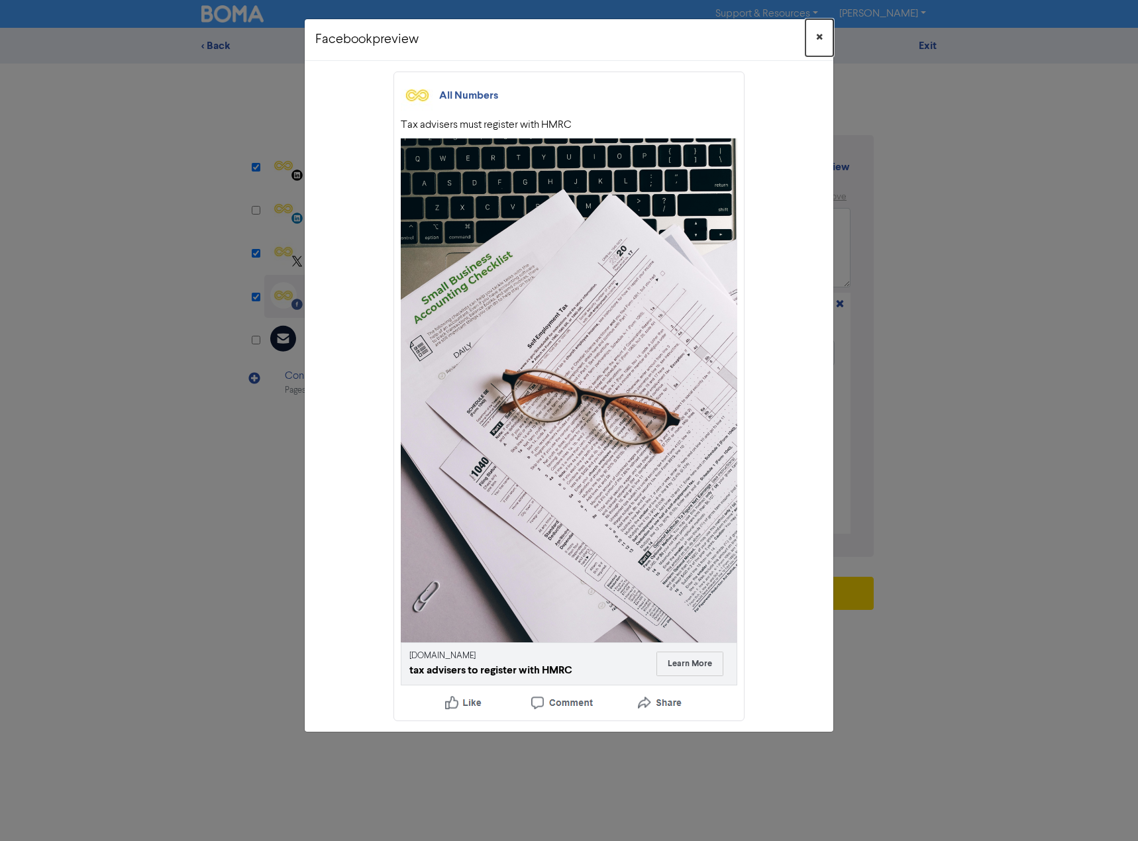
click at [821, 36] on span "×" at bounding box center [819, 38] width 7 height 20
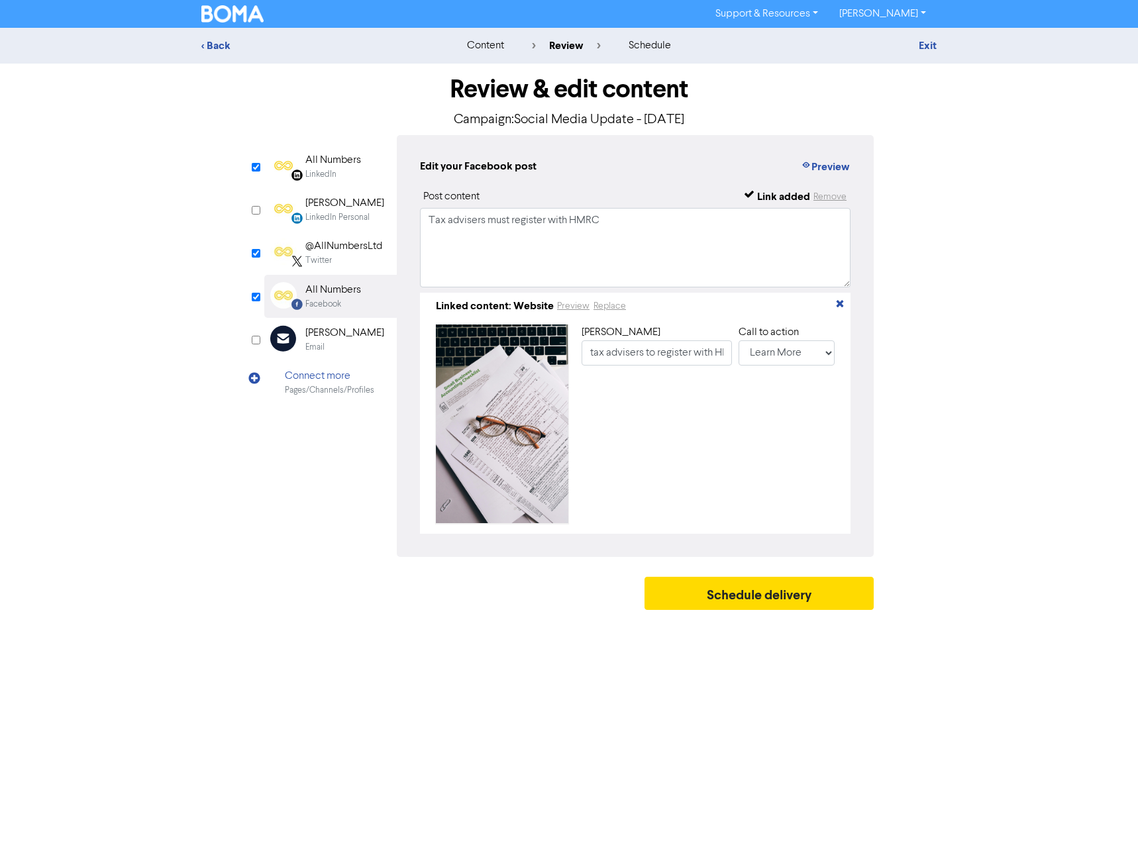
click at [348, 162] on div "All Numbers" at bounding box center [333, 160] width 56 height 16
click at [832, 170] on button "Preview" at bounding box center [825, 166] width 50 height 17
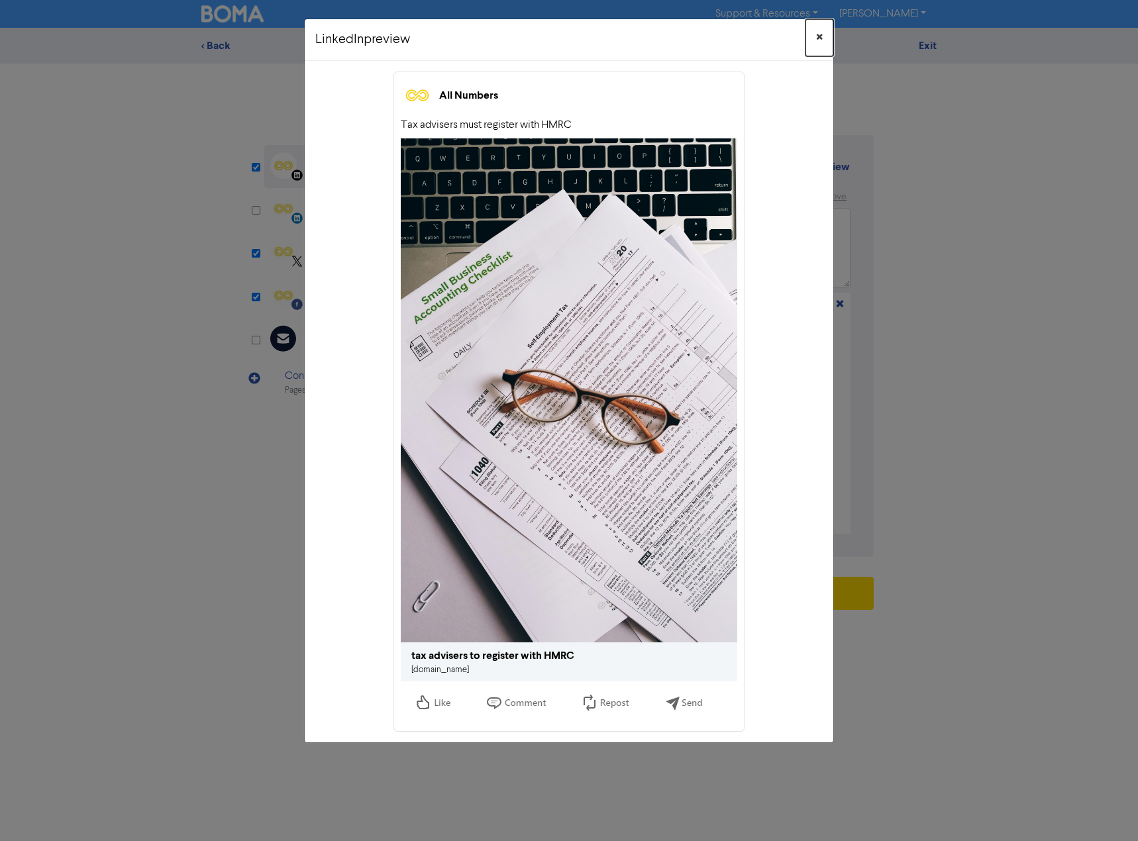
click at [820, 36] on span "×" at bounding box center [819, 38] width 7 height 20
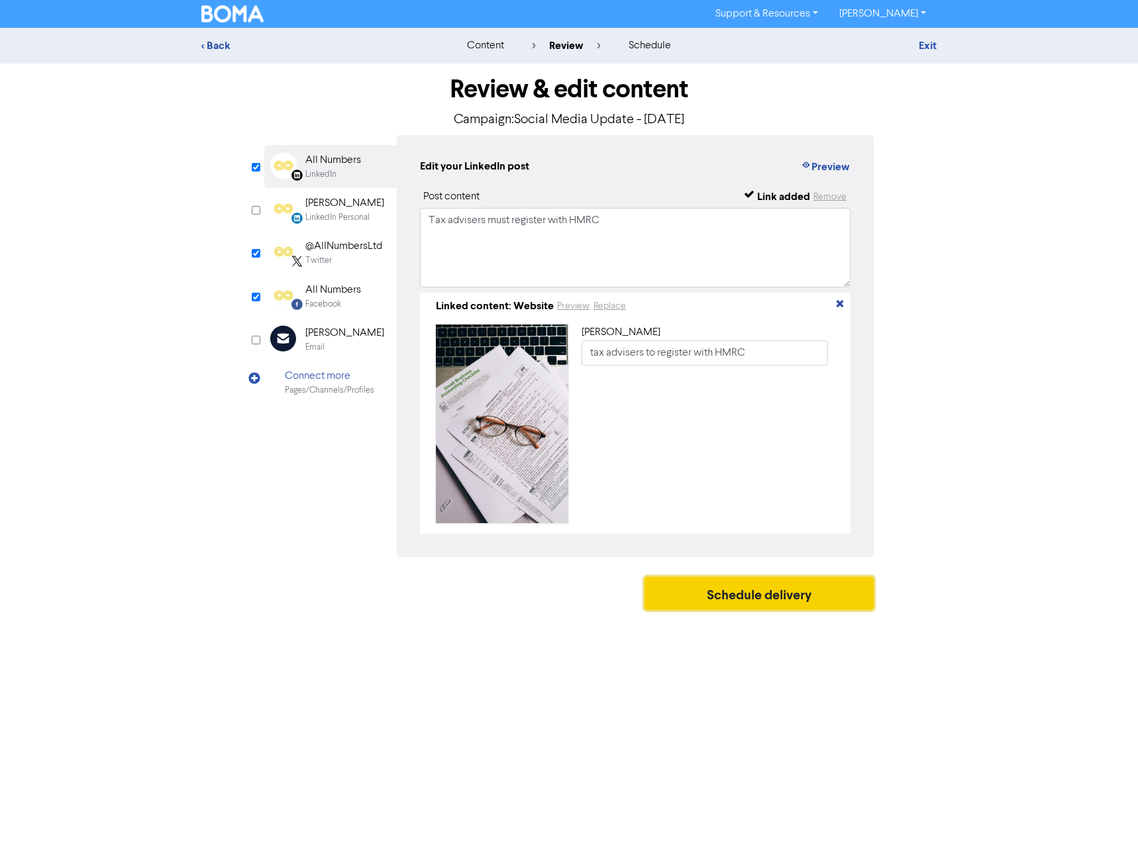
click at [779, 601] on button "Schedule delivery" at bounding box center [759, 593] width 229 height 33
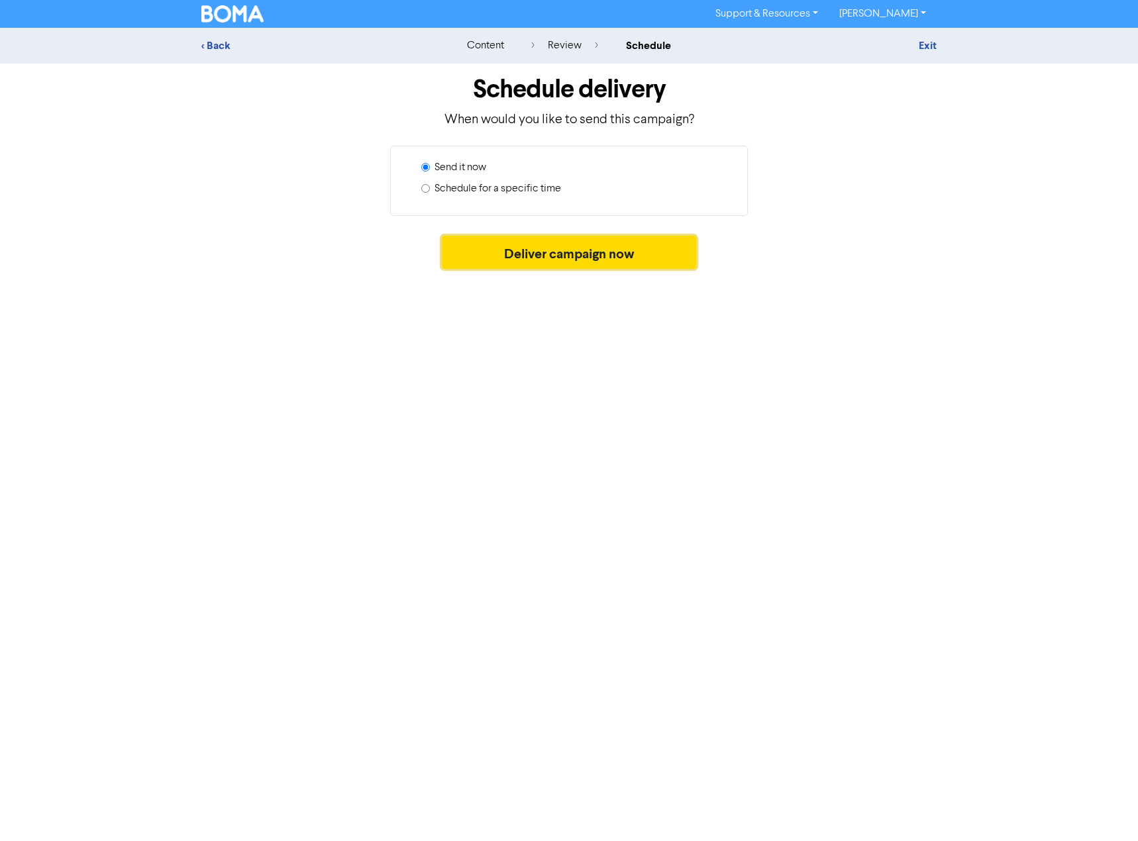
click at [594, 256] on button "Deliver campaign now" at bounding box center [569, 252] width 255 height 33
